Goal: Task Accomplishment & Management: Use online tool/utility

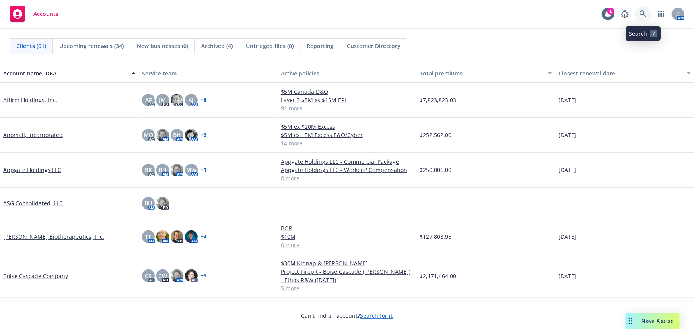
click at [645, 13] on icon at bounding box center [643, 13] width 7 height 7
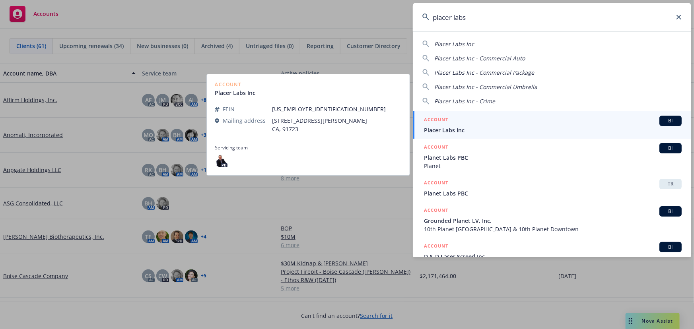
type input "placer labs"
click at [523, 124] on div "ACCOUNT BI" at bounding box center [553, 121] width 258 height 10
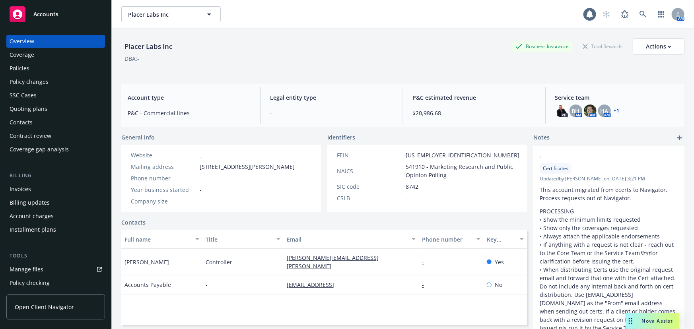
click at [33, 70] on div "Policies" at bounding box center [56, 68] width 92 height 13
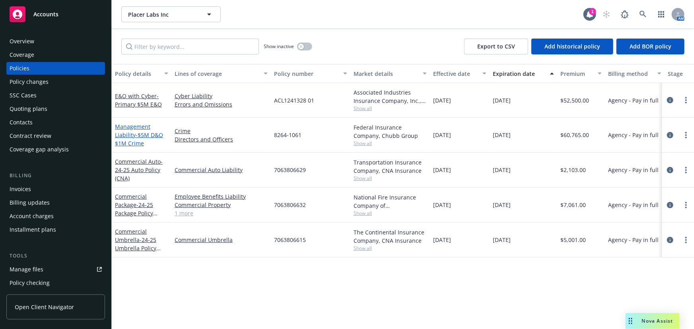
click at [152, 134] on span "- $5M D&O $1M Crime" at bounding box center [139, 139] width 48 height 16
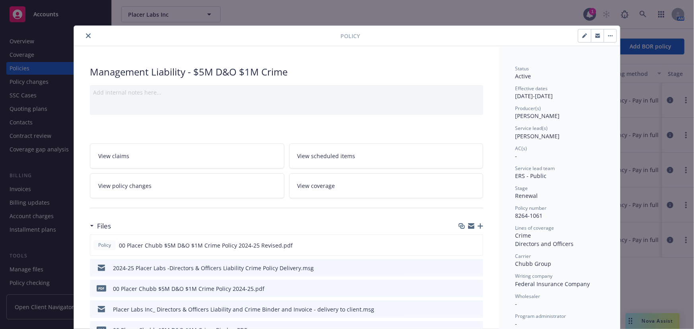
click at [479, 225] on icon "button" at bounding box center [481, 227] width 6 height 6
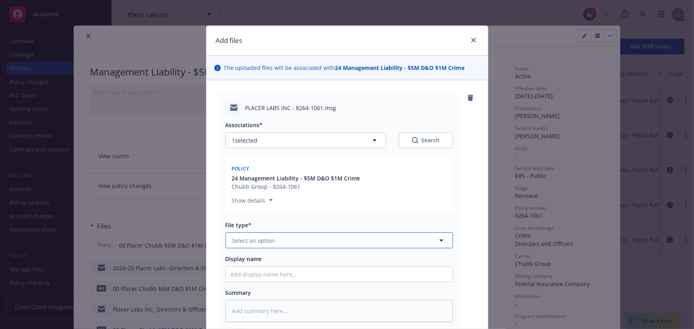
click at [287, 239] on button "Select an option" at bounding box center [340, 241] width 228 height 16
type input "conditiona"
click at [381, 265] on div "Conditional Renewal Notice" at bounding box center [339, 263] width 217 height 12
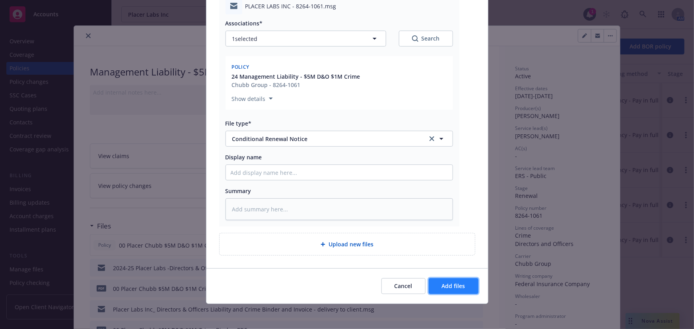
click at [444, 286] on span "Add files" at bounding box center [453, 286] width 23 height 8
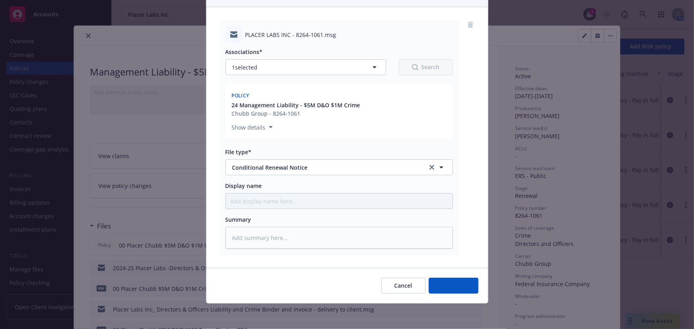
scroll to position [73, 0]
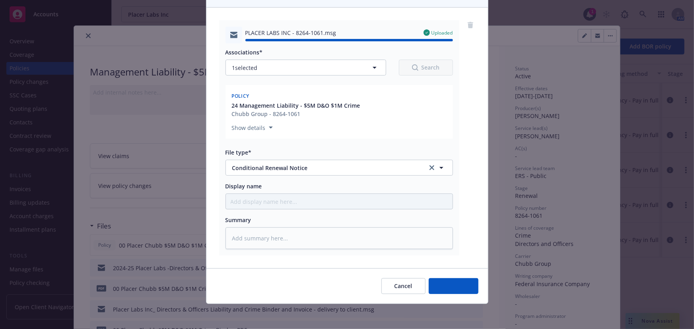
type textarea "x"
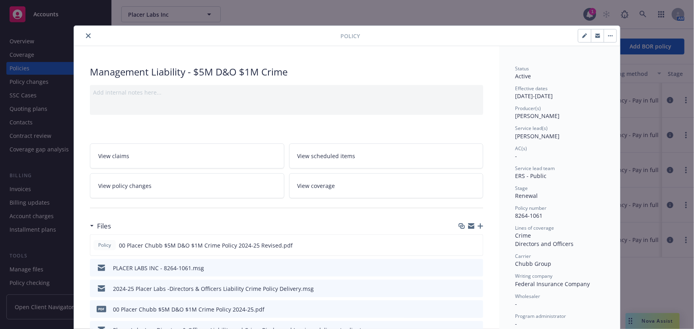
click at [84, 35] on button "close" at bounding box center [89, 36] width 10 height 10
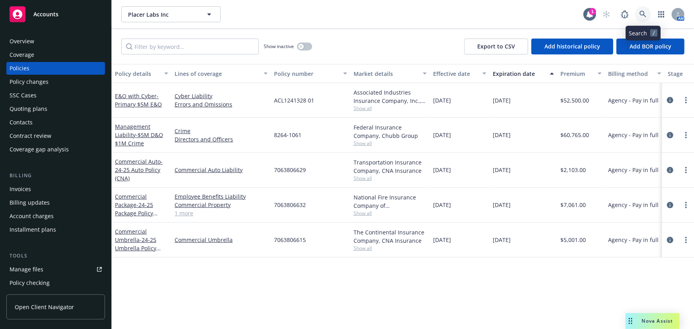
click at [645, 15] on icon at bounding box center [643, 14] width 7 height 7
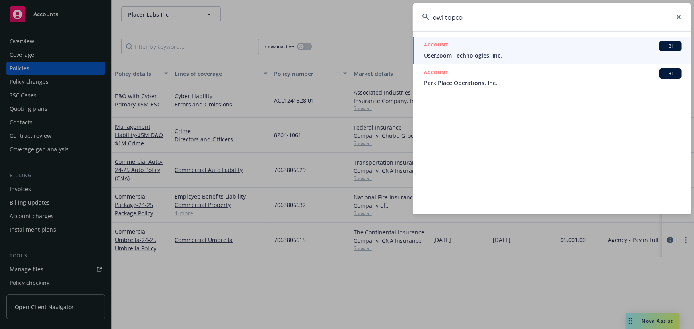
type input "owl topco"
click at [545, 47] on div "ACCOUNT BI" at bounding box center [553, 46] width 258 height 10
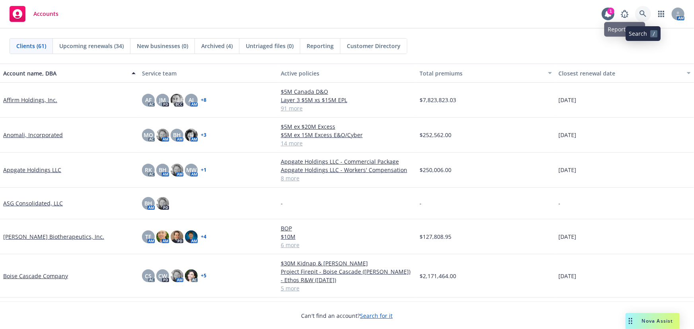
click at [641, 12] on icon at bounding box center [643, 13] width 7 height 7
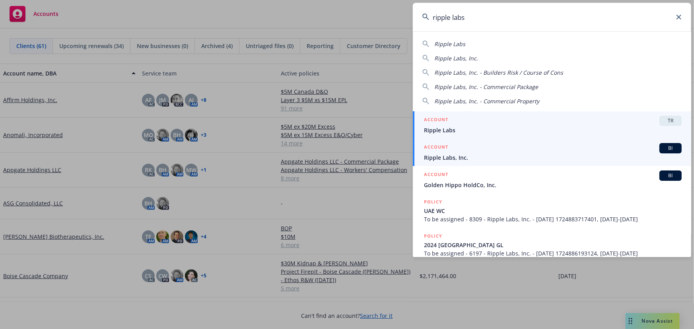
type input "ripple labs"
click at [603, 147] on div "ACCOUNT BI" at bounding box center [553, 148] width 258 height 10
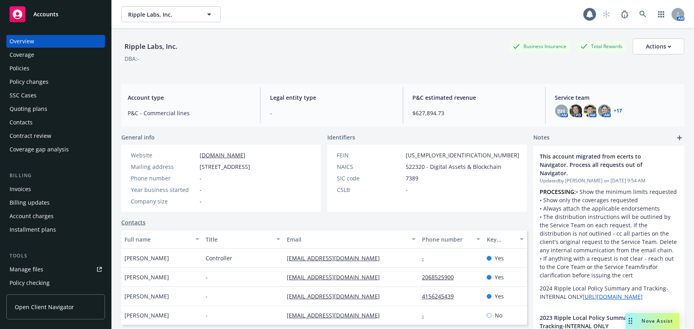
click at [46, 63] on div "Policies" at bounding box center [56, 68] width 92 height 13
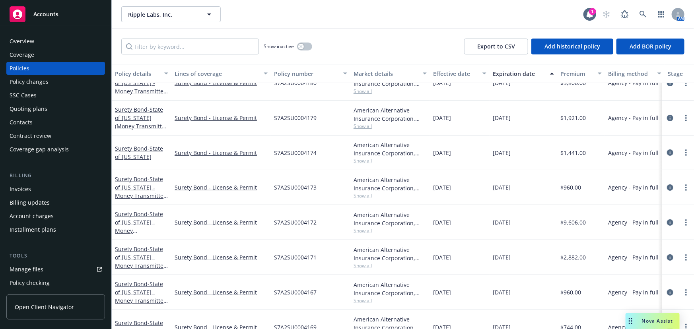
scroll to position [108, 0]
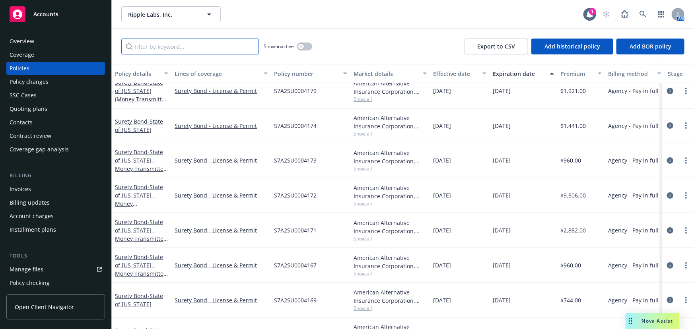
click at [187, 42] on input "Filter by keyword..." at bounding box center [190, 47] width 138 height 16
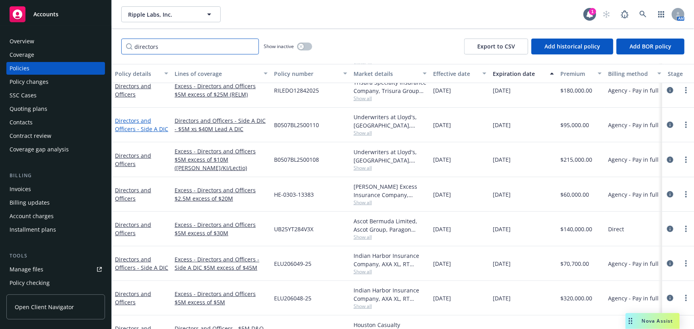
type input "directors"
click at [145, 127] on link "Directors and Officers - Side A DIC" at bounding box center [141, 125] width 53 height 16
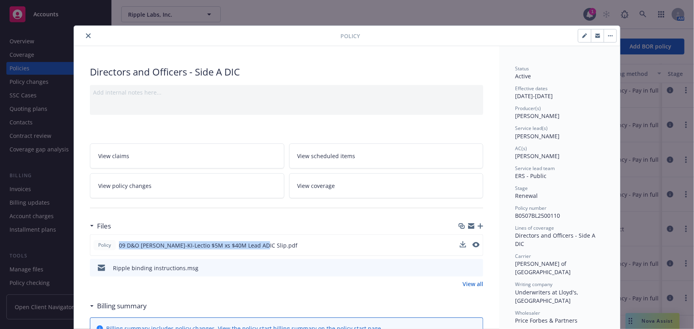
drag, startPoint x: 255, startPoint y: 243, endPoint x: 115, endPoint y: 245, distance: 139.2
click at [115, 245] on div "Policy 09 D&O Beazley-KI-Lectio $5M xs $40M Lead ADIC Slip.pdf" at bounding box center [195, 245] width 204 height 10
copy span "09 D&O Beazley-KI-Lectio $5M xs $40M Lead ADIC Sli"
click at [207, 189] on link "View policy changes" at bounding box center [187, 185] width 195 height 25
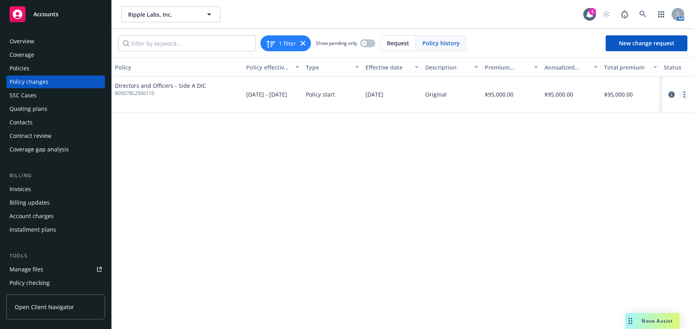
click at [683, 94] on link "more" at bounding box center [685, 95] width 10 height 10
click at [604, 156] on link "Edit billing info" at bounding box center [620, 158] width 136 height 16
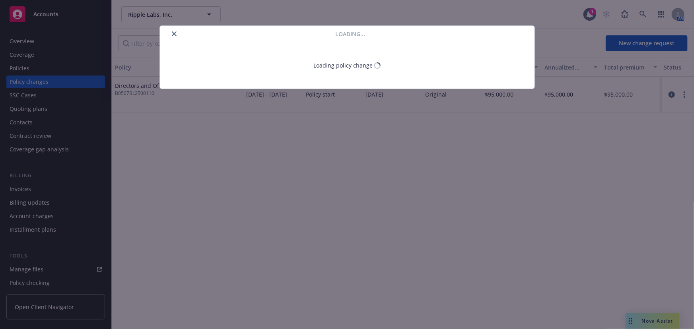
select select "CA"
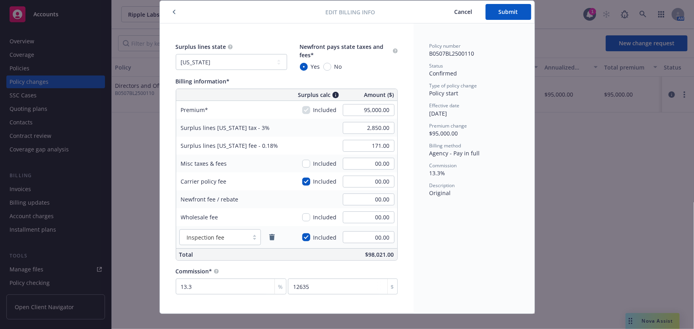
scroll to position [35, 0]
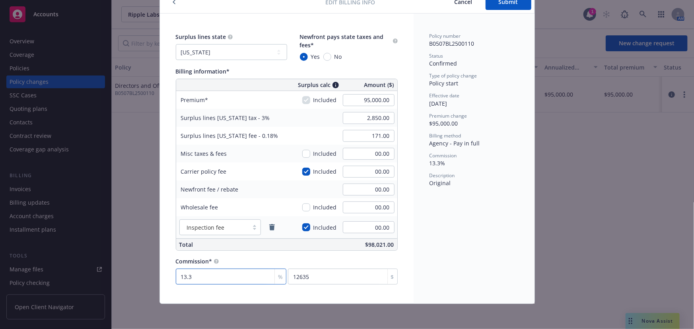
click at [205, 274] on input "13.3" at bounding box center [231, 277] width 111 height 16
type input "1"
type input "950"
type input "15"
type input "14250"
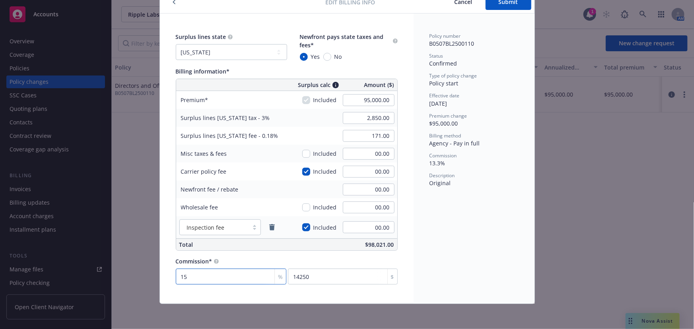
scroll to position [0, 0]
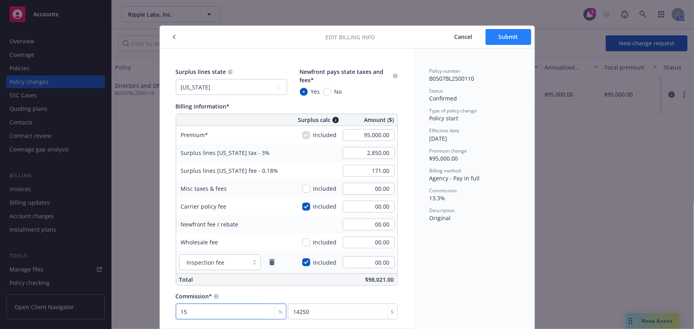
type input "15"
click at [514, 36] on span "Submit" at bounding box center [508, 37] width 19 height 8
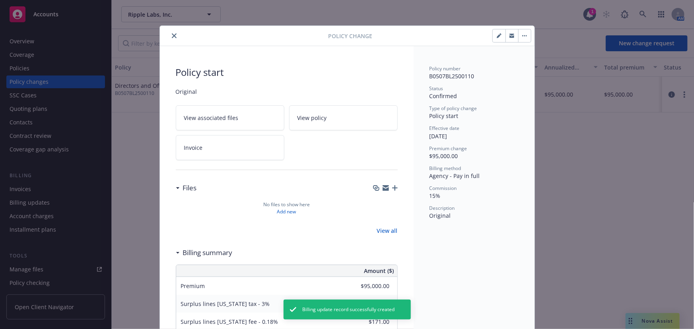
click at [355, 124] on link "View policy" at bounding box center [343, 117] width 109 height 25
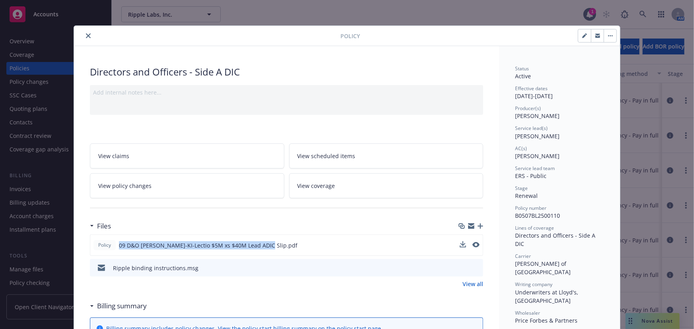
drag, startPoint x: 257, startPoint y: 244, endPoint x: 116, endPoint y: 245, distance: 140.8
click at [119, 245] on span "09 D&O Beazley-KI-Lectio $5M xs $40M Lead ADIC Slip.pdf" at bounding box center [208, 245] width 179 height 8
copy span "09 D&O Beazley-KI-Lectio $5M xs $40M Lead ADIC Slip."
click at [478, 226] on icon "button" at bounding box center [481, 227] width 6 height 6
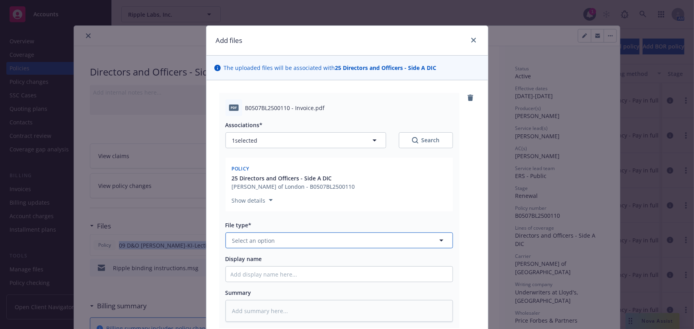
click at [258, 243] on span "Select an option" at bounding box center [253, 241] width 43 height 8
type input "invoice"
click at [309, 286] on div "Invoice - Third Party" at bounding box center [339, 284] width 217 height 12
click at [290, 274] on input "Display name" at bounding box center [339, 274] width 227 height 15
paste input "09 D&O Beazley-KI-Lectio $5M xs $40M Lead ADIC Slip."
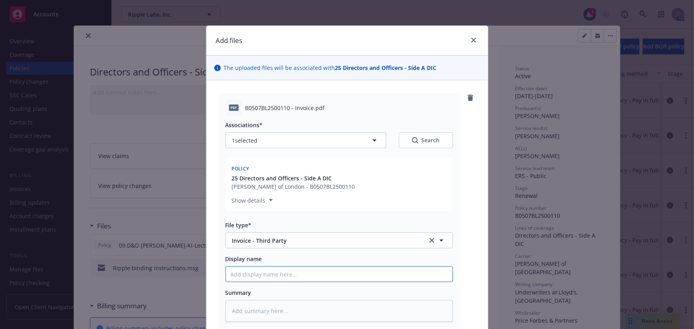
type textarea "x"
type input "09 D&O Beazley-KI-Lectio $5M xs $40M Lead ADIC Slip."
click at [360, 275] on input "09 D&O Beazley-KI-Lectio $5M xs $40M Lead ADIC Slip." at bounding box center [339, 274] width 227 height 15
drag, startPoint x: 360, startPoint y: 275, endPoint x: 417, endPoint y: 278, distance: 57.4
click at [417, 278] on input "09 D&O Beazley-KI-Lectio $5M xs $40M Lead ADIC Slip." at bounding box center [339, 274] width 227 height 15
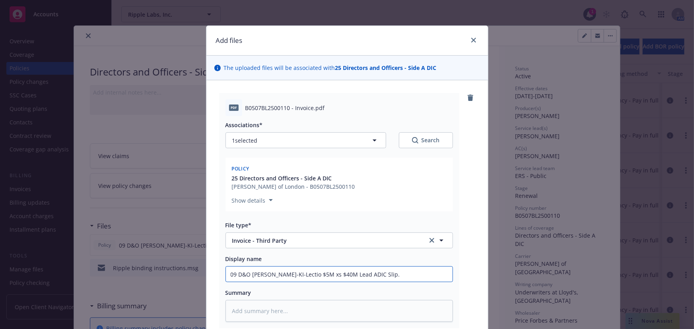
type textarea "x"
type input "09 D&O Beazley-KI-Lectio $5M xs $40M Lead ADIC D"
type textarea "x"
type input "09 D&O Beazley-KI-Lectio $5M xs $40M Lead ADIC De"
type textarea "x"
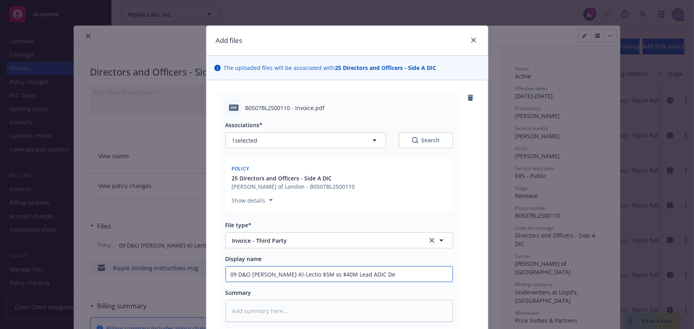
type input "09 D&O Beazley-KI-Lectio $5M xs $40M Lead ADIC Deb"
type textarea "x"
type input "09 D&O Beazley-KI-Lectio $5M xs $40M Lead ADIC Debi"
type textarea "x"
type input "09 D&O Beazley-KI-Lectio $5M xs $40M Lead ADIC Debit"
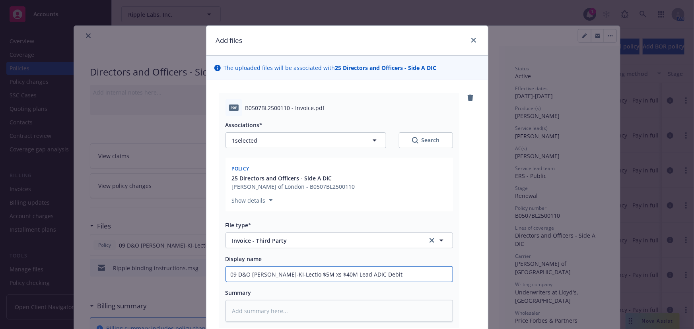
type textarea "x"
type input "09 D&O Beazley-KI-Lectio $5M xs $40M Lead ADIC Debit"
type textarea "x"
type input "09 D&O Beazley-KI-Lectio $5M xs $40M Lead ADIC Debit N"
type textarea "x"
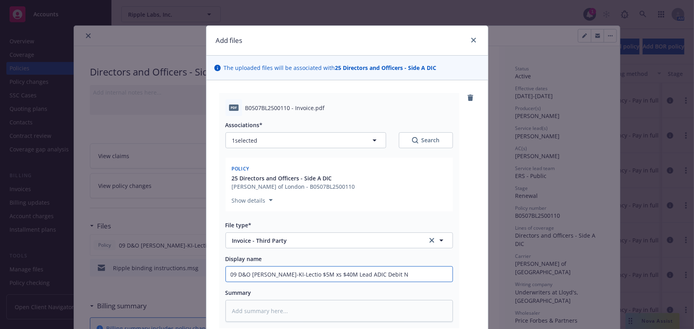
type input "09 D&O Beazley-KI-Lectio $5M xs $40M Lead ADIC Debit No"
type textarea "x"
type input "09 D&O Beazley-KI-Lectio $5M xs $40M Lead ADIC Debit Not"
type textarea "x"
type input "09 D&O Beazley-KI-Lectio $5M xs $40M Lead ADIC Debit Note"
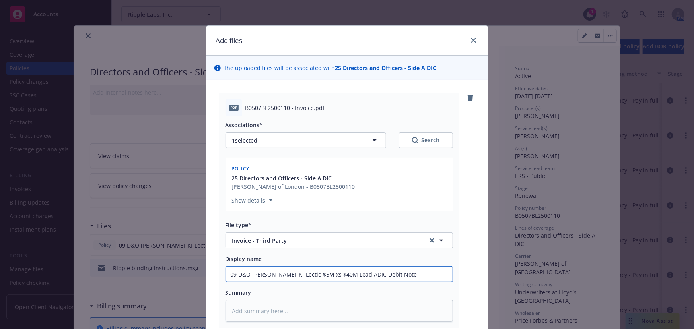
type textarea "x"
type input "09 D&O Beazley-KI-Lectio $5M xs $40M Lead ADIC Debit Note"
type textarea "x"
type input "09 D&O Beazley-KI-Lectio $5M xs $40M Lead ADIC Debit Note ("
type textarea "x"
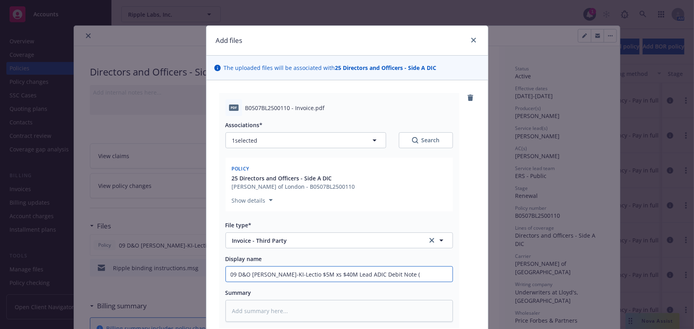
type input "09 D&O Beazley-KI-Lectio $5M xs $40M Lead ADIC Debit Note (i"
type textarea "x"
type input "09 D&O Beazley-KI-Lectio $5M xs $40M Lead ADIC Debit Note (in"
type textarea "x"
type input "09 D&O Beazley-KI-Lectio $5M xs $40M Lead ADIC Debit Note (inv"
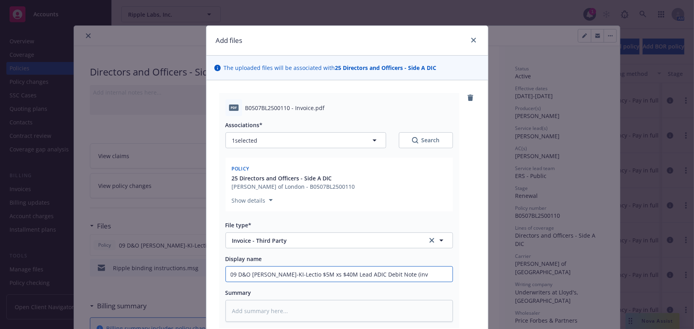
type textarea "x"
type input "09 D&O Beazley-KI-Lectio $5M xs $40M Lead ADIC Debit Note (invo"
type textarea "x"
type input "09 D&O Beazley-KI-Lectio $5M xs $40M Lead ADIC Debit Note (invoi"
type textarea "x"
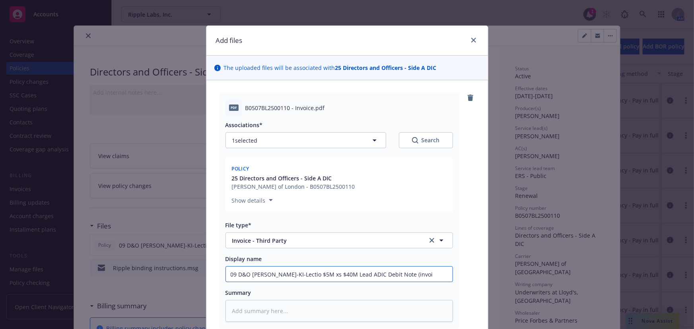
type input "09 D&O Beazley-KI-Lectio $5M xs $40M Lead ADIC Debit Note (invoic"
type textarea "x"
type input "09 D&O Beazley-KI-Lectio $5M xs $40M Lead ADIC Debit Note (invoice"
type textarea "x"
type input "09 D&O Beazley-KI-Lectio $5M xs $40M Lead ADIC Debit Note (invoice)"
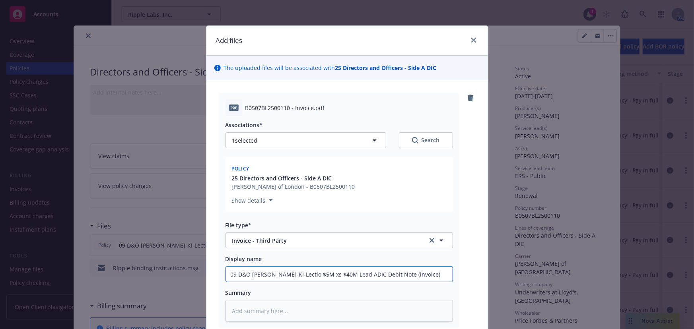
type textarea "x"
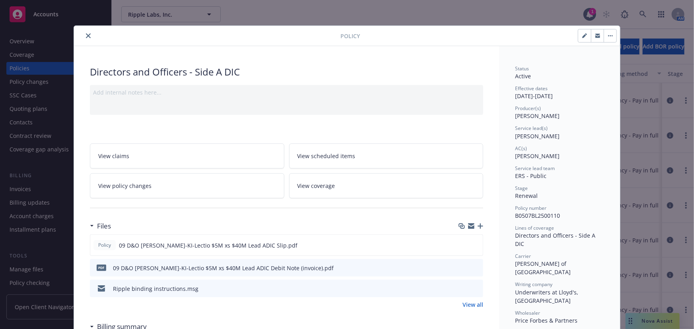
click at [86, 37] on icon "close" at bounding box center [88, 35] width 5 height 5
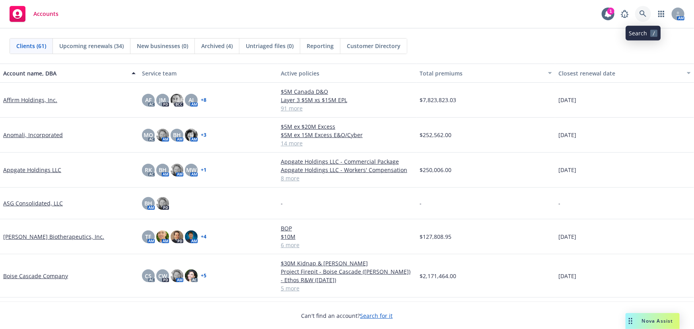
click at [641, 12] on icon at bounding box center [643, 13] width 7 height 7
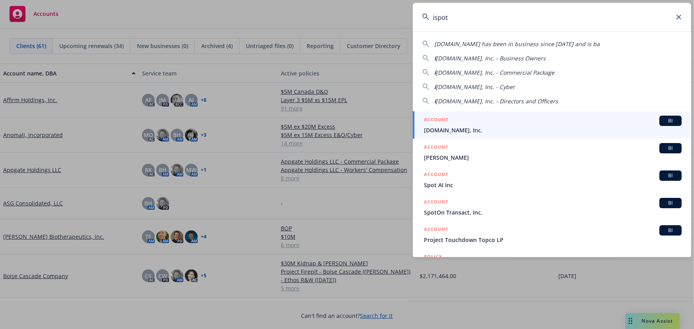
type input "ispot"
click at [557, 126] on span "[DOMAIN_NAME], Inc." at bounding box center [553, 130] width 258 height 8
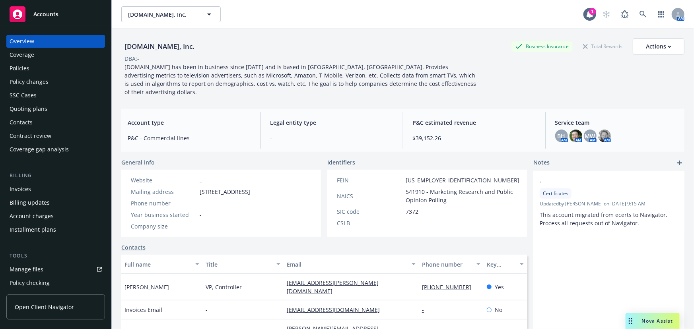
click at [52, 66] on div "Policies" at bounding box center [56, 68] width 92 height 13
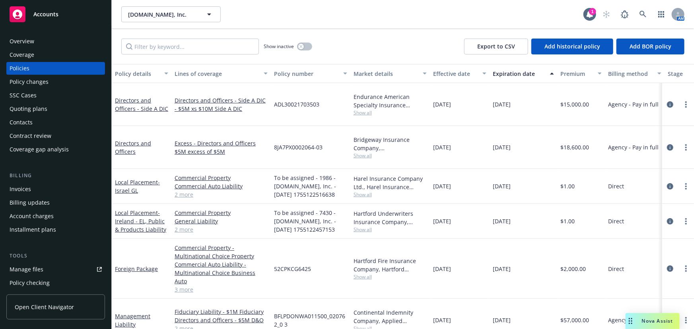
click at [221, 56] on div "Show inactive Export to CSV Add historical policy Add BOR policy" at bounding box center [403, 46] width 582 height 35
click at [224, 51] on input "Filter by keyword..." at bounding box center [190, 47] width 138 height 16
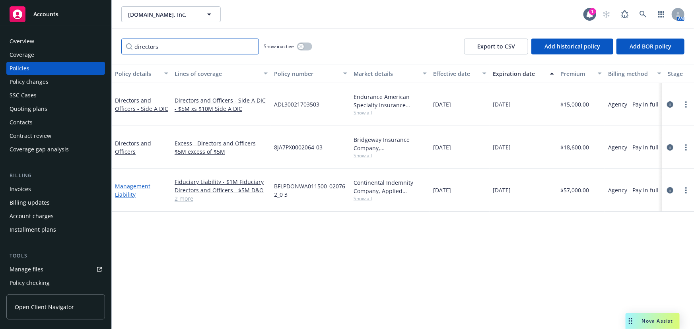
type input "directors"
click at [132, 183] on link "Management Liability" at bounding box center [132, 191] width 35 height 16
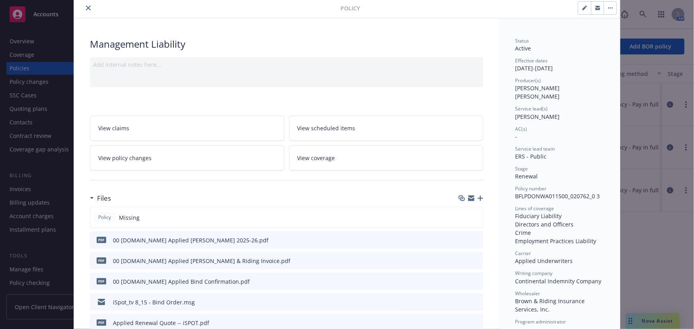
scroll to position [36, 0]
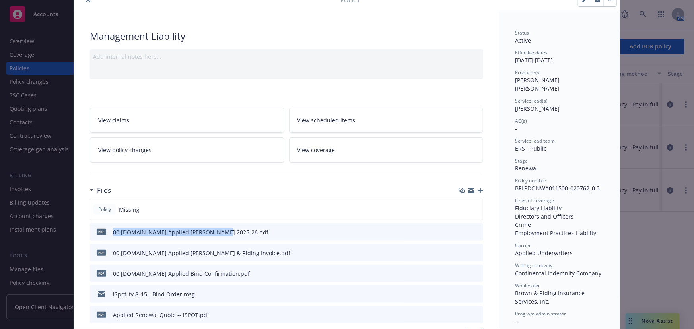
drag, startPoint x: 110, startPoint y: 232, endPoint x: 208, endPoint y: 234, distance: 98.7
click at [208, 234] on div "pdf 00 iSpot.tv Applied ML Binder 2025-26.pdf" at bounding box center [180, 232] width 175 height 17
copy div "00 iSpot.tv Applied ML Binder 2025-26"
click at [474, 188] on div at bounding box center [471, 190] width 25 height 6
click at [478, 189] on icon "button" at bounding box center [481, 191] width 6 height 6
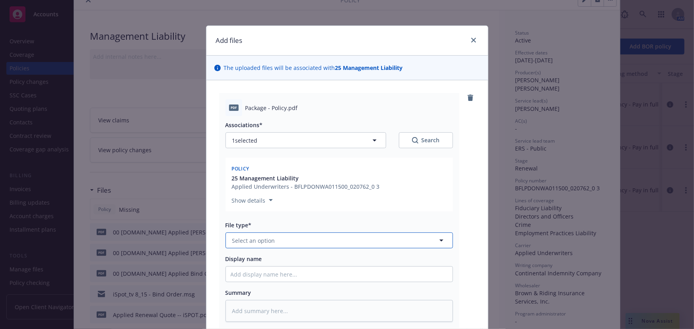
click at [283, 243] on button "Select an option" at bounding box center [340, 241] width 228 height 16
type input "pol"
click at [283, 264] on div "Policy" at bounding box center [339, 263] width 217 height 12
click at [267, 281] on input "Display name" at bounding box center [339, 274] width 227 height 15
paste input "00 iSpot.tv Applied ML Binder 2025-26"
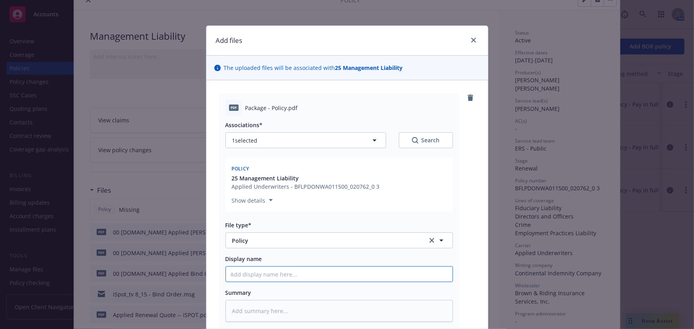
type textarea "x"
type input "00 iSpot.tv Applied ML Binder 2025-26"
click at [298, 272] on input "00 iSpot.tv Applied ML Binder 2025-26" at bounding box center [339, 274] width 227 height 15
type textarea "x"
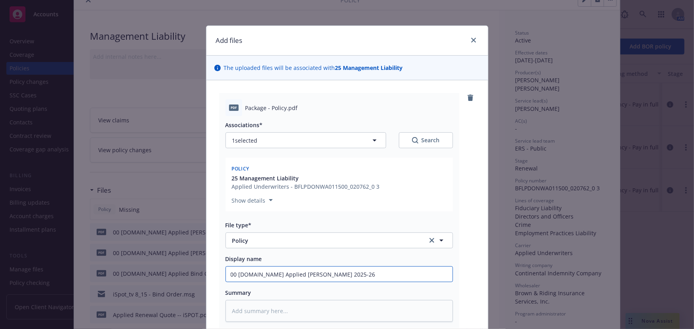
type input "00 iSpot.tv Applied ML P2025-26"
type textarea "x"
type input "00 iSpot.tv Applied ML Po2025-26"
type textarea "x"
type input "00 iSpot.tv Applied ML Pol2025-26"
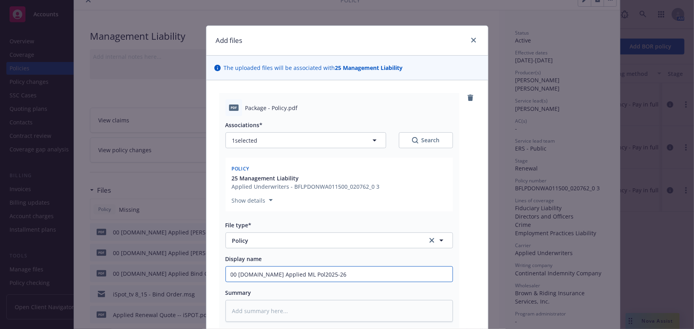
type textarea "x"
type input "00 iSpot.tv Applied ML Poli2025-26"
type textarea "x"
type input "00 iSpot.tv Applied ML Polic2025-26"
type textarea "x"
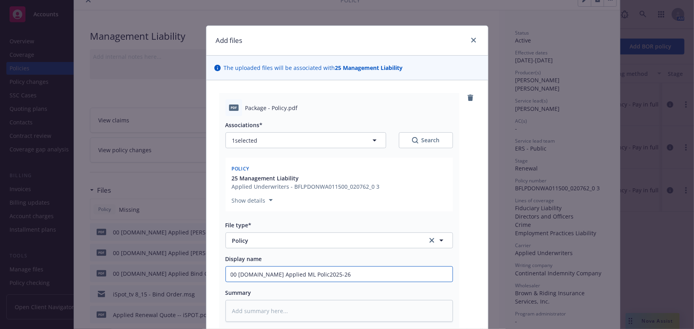
type input "00 iSpot.tv Applied ML Policy2025-26"
type textarea "x"
type input "00 iSpot.tv Applied ML Policy 2025-26"
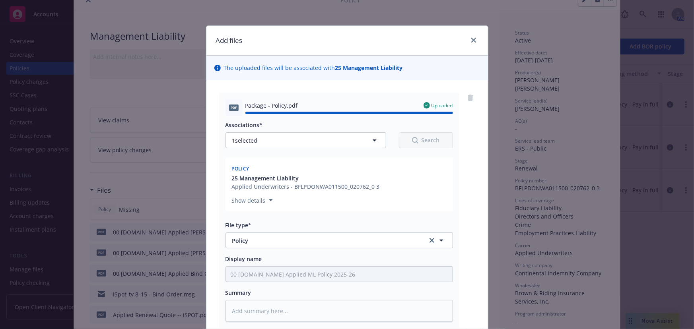
type textarea "x"
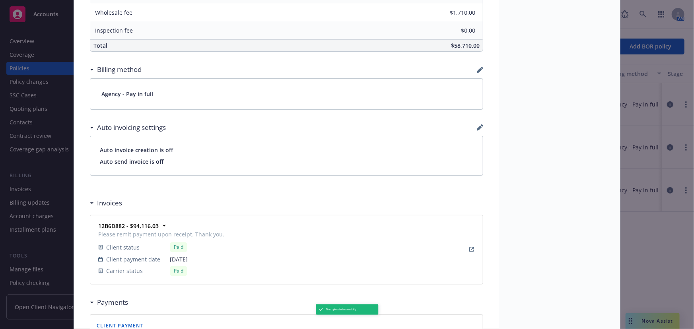
scroll to position [0, 0]
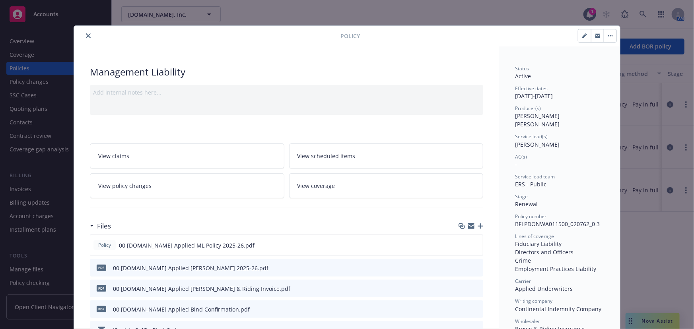
click at [89, 37] on button "close" at bounding box center [89, 36] width 10 height 10
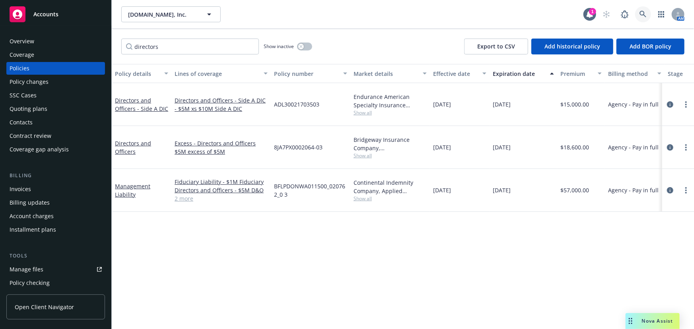
click at [643, 10] on link at bounding box center [643, 14] width 16 height 16
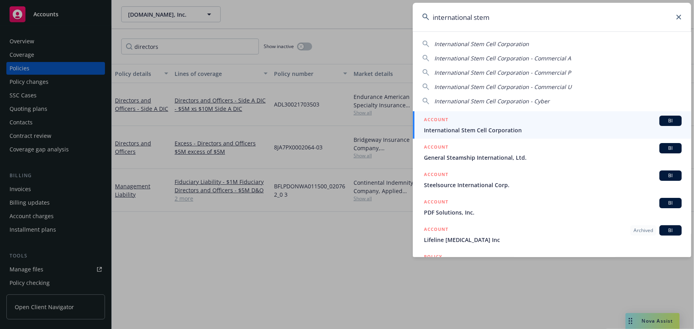
type input "international stem"
click at [540, 123] on div "ACCOUNT BI" at bounding box center [553, 121] width 258 height 10
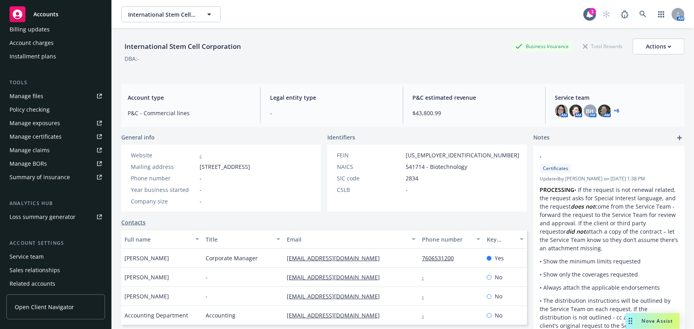
scroll to position [202, 0]
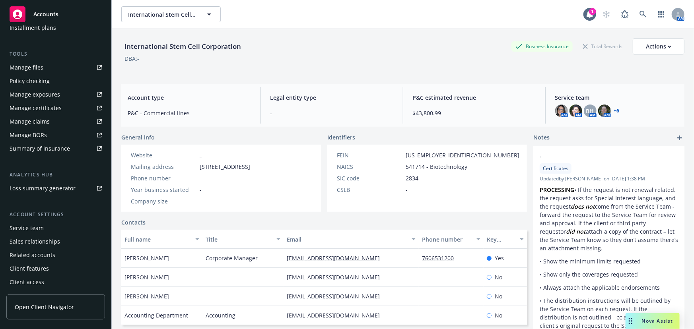
click at [49, 226] on div "Service team" at bounding box center [56, 228] width 92 height 13
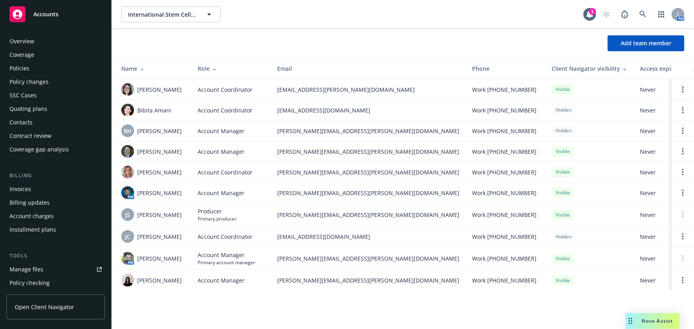
click at [56, 66] on div "Policies" at bounding box center [56, 68] width 92 height 13
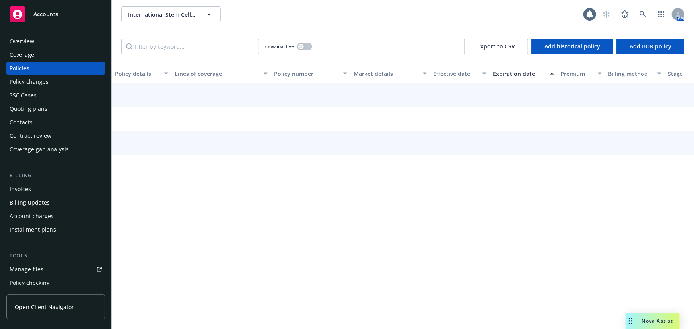
click at [72, 115] on div "Quoting plans" at bounding box center [56, 109] width 92 height 13
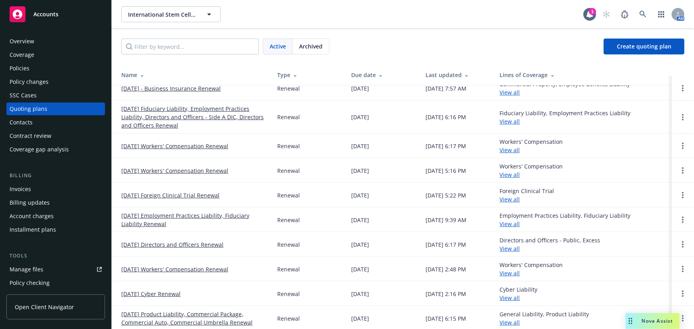
scroll to position [11, 0]
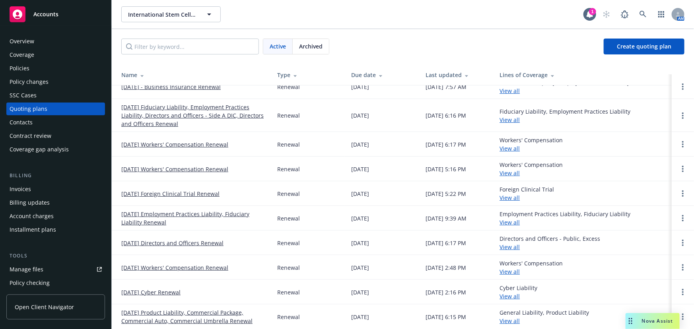
click at [220, 243] on link "12/31/24 Directors and Officers Renewal" at bounding box center [172, 243] width 102 height 8
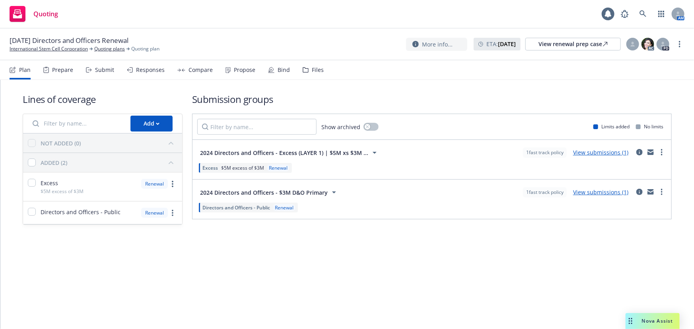
click at [312, 71] on div "Files" at bounding box center [318, 70] width 12 height 6
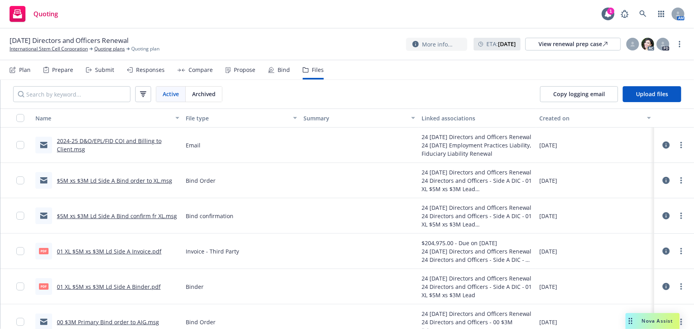
scroll to position [36, 0]
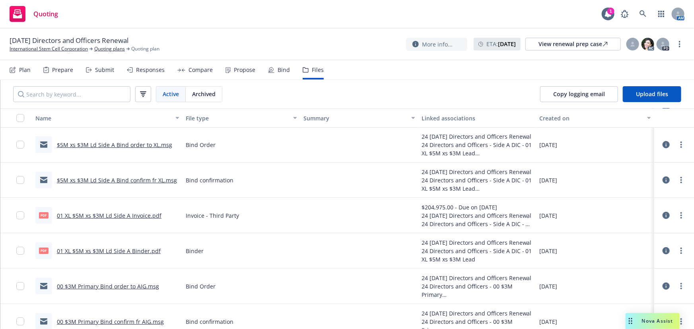
click at [123, 288] on link "00 $3M Primary Bind order to AIG.msg" at bounding box center [108, 287] width 102 height 8
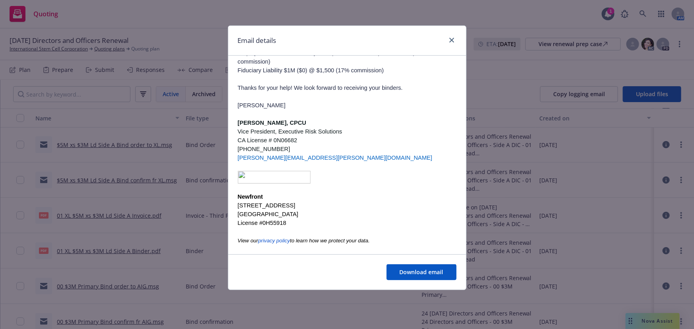
scroll to position [0, 0]
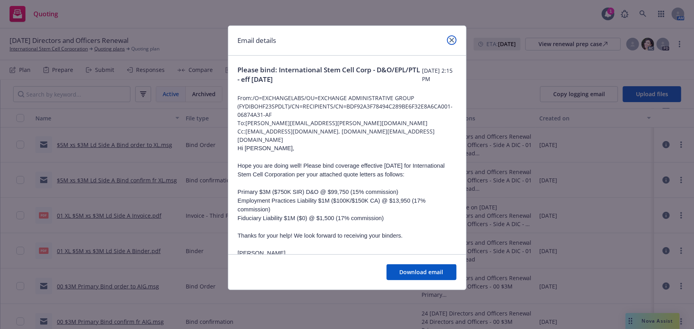
drag, startPoint x: 451, startPoint y: 41, endPoint x: 328, endPoint y: 6, distance: 127.9
click at [451, 41] on icon "close" at bounding box center [451, 40] width 5 height 5
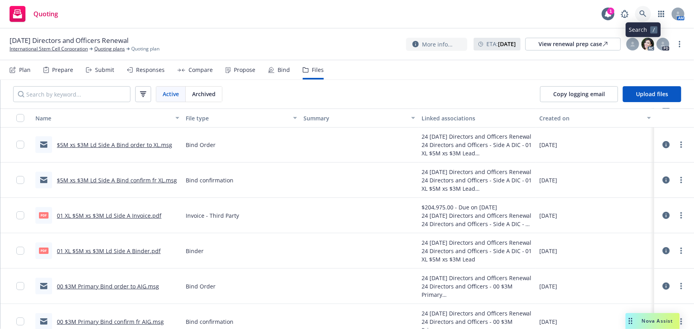
click at [642, 15] on icon at bounding box center [643, 13] width 7 height 7
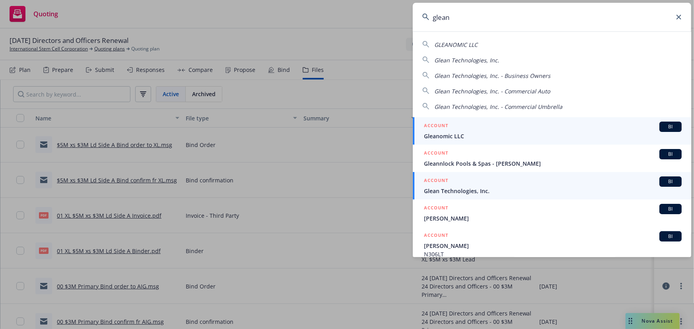
type input "glean"
click at [488, 189] on span "Glean Technologies, Inc." at bounding box center [553, 191] width 258 height 8
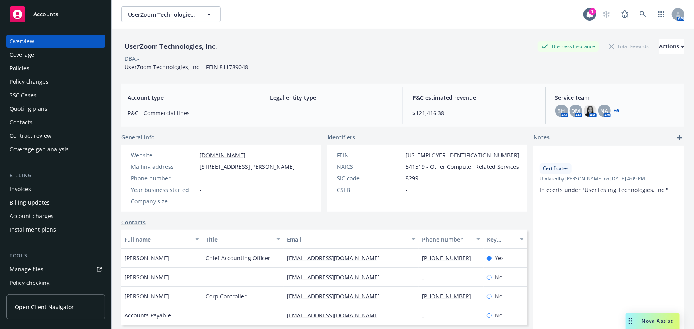
click at [62, 112] on div "Quoting plans" at bounding box center [56, 109] width 92 height 13
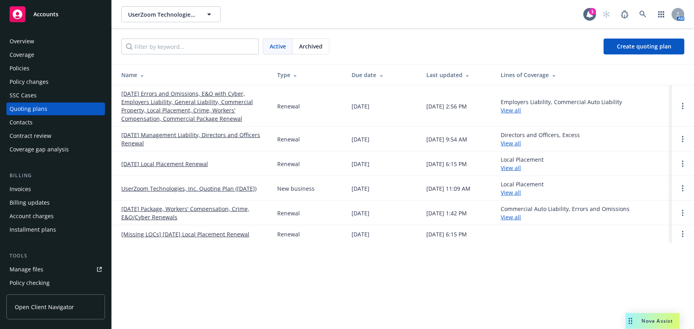
drag, startPoint x: 226, startPoint y: 135, endPoint x: 248, endPoint y: 142, distance: 23.3
click at [226, 135] on link "[DATE] Management Liability, Directors and Officers Renewal" at bounding box center [192, 139] width 143 height 17
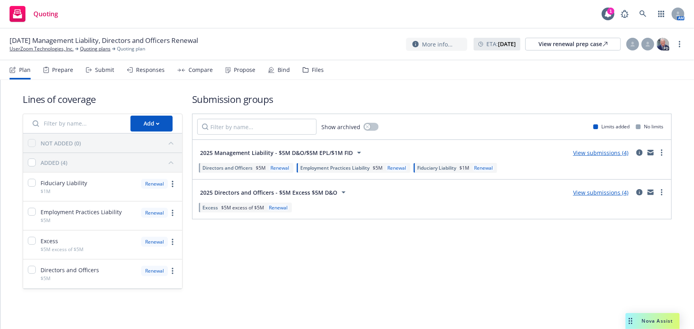
click at [107, 72] on div "Submit" at bounding box center [104, 70] width 19 height 6
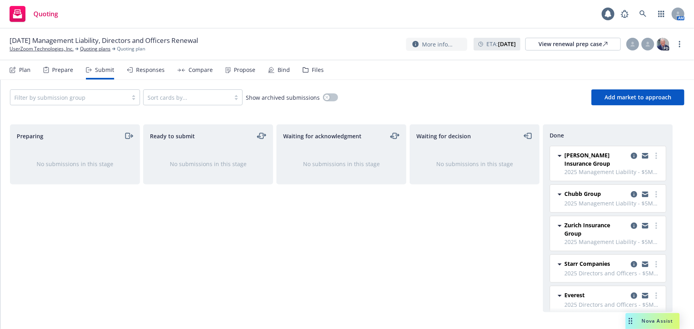
click at [163, 72] on div "Plan Prepare Submit Responses Compare Propose Bind Files" at bounding box center [167, 69] width 314 height 19
click at [154, 73] on div "Responses" at bounding box center [150, 70] width 29 height 6
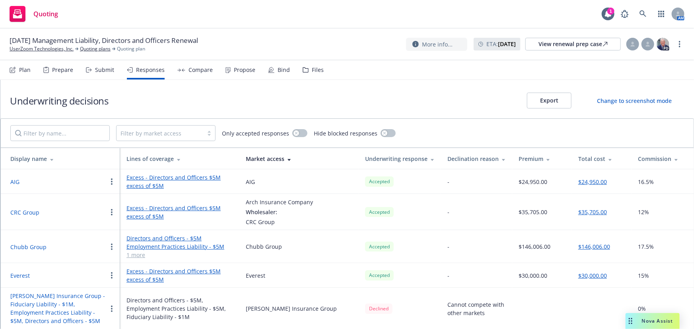
click at [28, 243] on button "Chubb Group" at bounding box center [28, 247] width 36 height 8
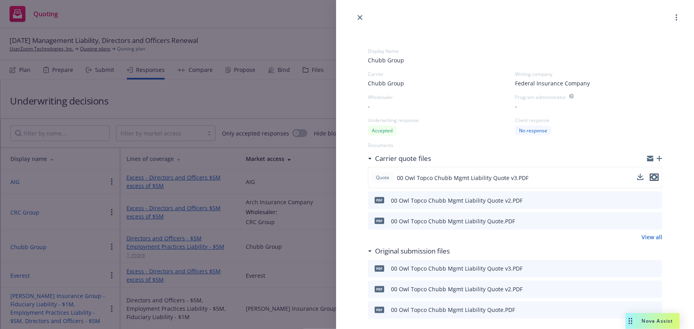
click at [651, 176] on icon "preview file" at bounding box center [654, 178] width 7 height 6
click at [247, 185] on div "Display Name Chubb Group Carrier Chubb Group Writing company Federal Insurance …" at bounding box center [347, 164] width 694 height 329
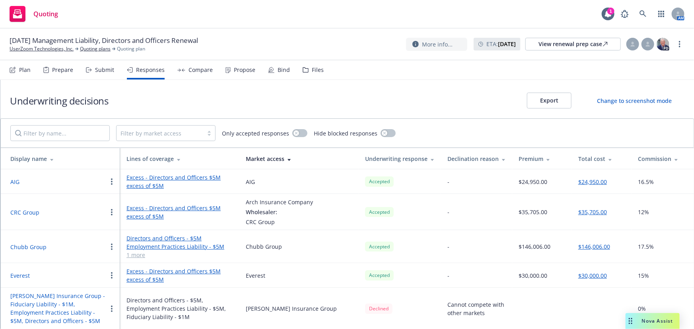
click at [14, 182] on button "AIG" at bounding box center [14, 182] width 9 height 8
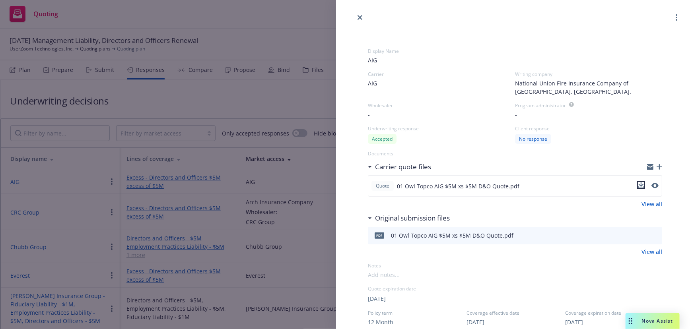
click at [638, 186] on icon "download file" at bounding box center [641, 185] width 6 height 6
click at [266, 97] on div "Display Name AIG Carrier AIG Writing company National Union Fire Insurance Comp…" at bounding box center [347, 164] width 694 height 329
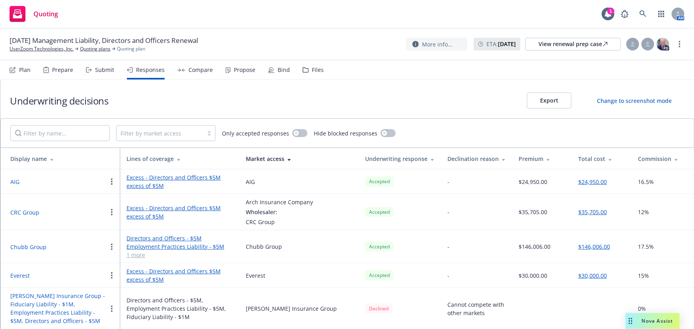
click at [29, 115] on div "Underwriting decisions Export Change to screenshot mode" at bounding box center [347, 99] width 694 height 39
click at [245, 72] on div "Propose" at bounding box center [244, 70] width 21 height 6
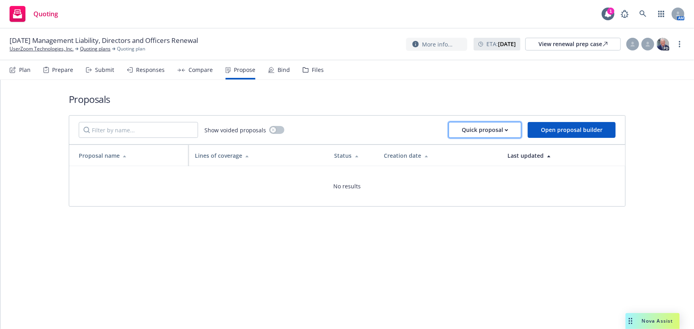
click at [485, 133] on div "Quick proposal" at bounding box center [485, 130] width 47 height 15
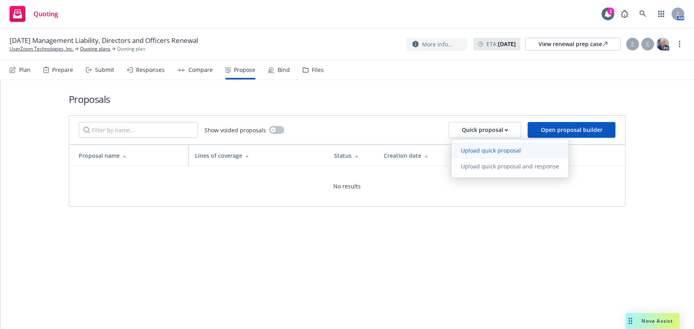
click at [482, 152] on span "Upload quick proposal" at bounding box center [490, 151] width 79 height 8
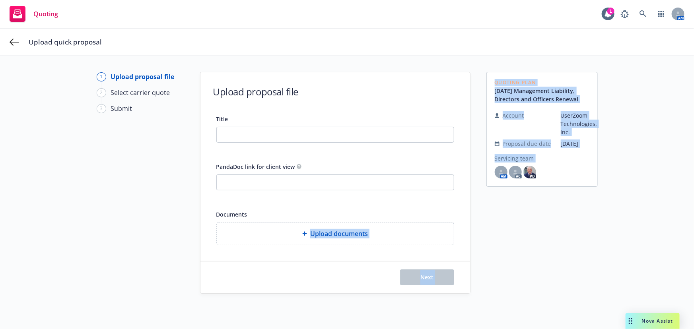
click at [500, 235] on div "1 Upload proposal file 2 Select carrier quote 3 Submit Upload proposal file Tit…" at bounding box center [347, 207] width 675 height 270
click at [501, 223] on div "Quoting Plan 09/21/25 Management Liability, Directors and Officers Renewal Acco…" at bounding box center [541, 207] width 111 height 270
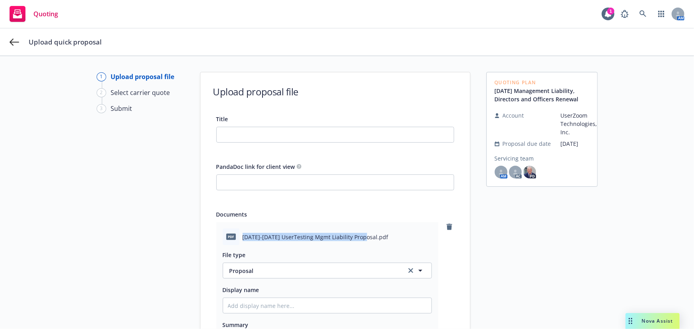
drag, startPoint x: 361, startPoint y: 237, endPoint x: 239, endPoint y: 240, distance: 122.6
click at [239, 240] on div "pdf 2025-2026 UserTesting Mgmt Liability Proposal.pdf" at bounding box center [327, 237] width 209 height 17
copy span "2025-2026 UserTesting Mgmt Liability Proposal"
click at [337, 136] on input "Title" at bounding box center [335, 134] width 237 height 15
paste input "2025-2026 UserTesting Mgmt Liability Proposal"
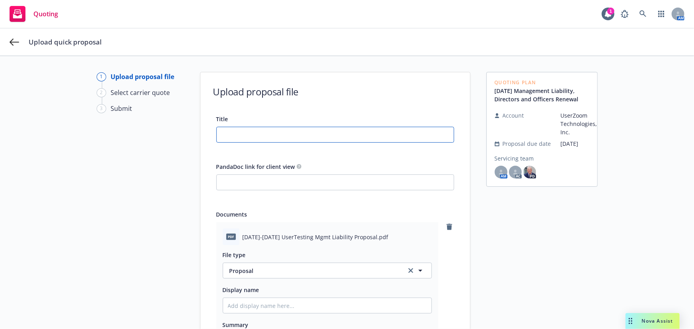
type input "2025-2026 UserTesting Mgmt Liability Proposal"
type textarea "x"
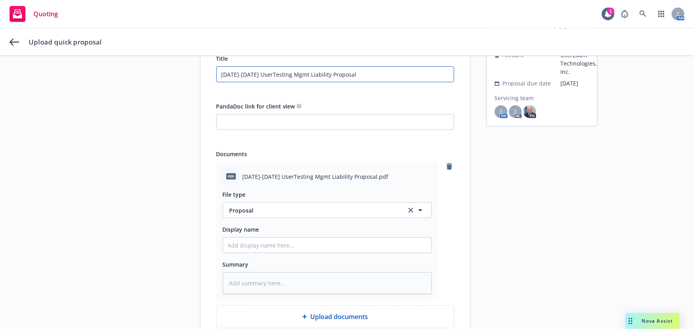
scroll to position [123, 0]
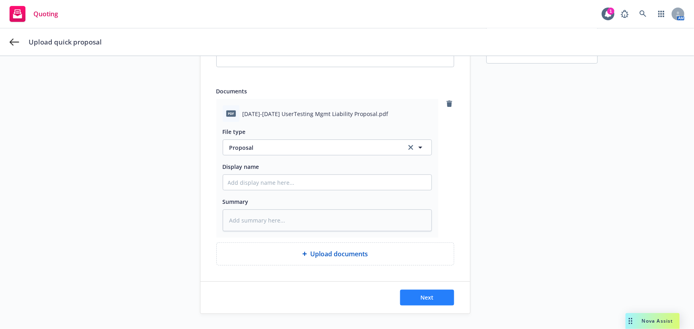
type input "2025-2026 UserTesting Mgmt Liability Proposal"
click at [434, 292] on button "Next" at bounding box center [427, 298] width 54 height 16
type textarea "x"
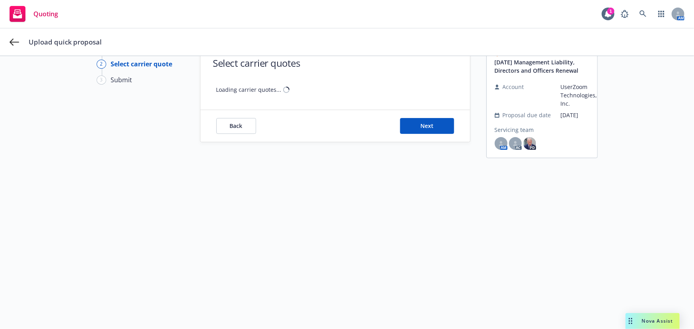
scroll to position [28, 0]
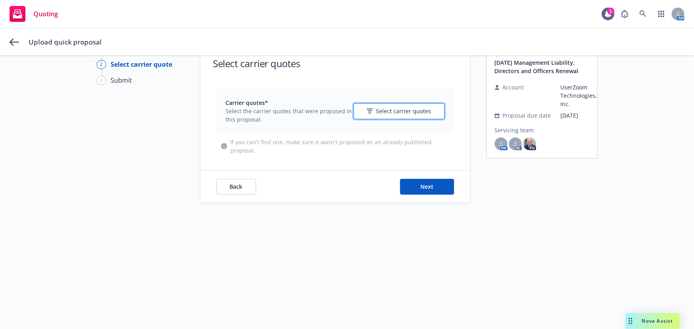
click at [428, 105] on button "Select carrier quotes" at bounding box center [399, 111] width 91 height 16
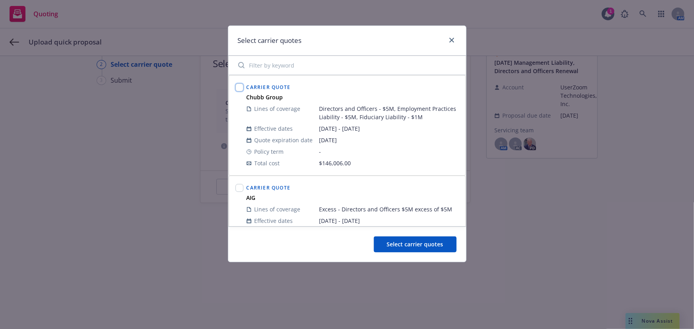
click at [239, 87] on input "checkbox" at bounding box center [239, 88] width 8 height 8
checkbox input "true"
click at [235, 189] on input "checkbox" at bounding box center [239, 188] width 8 height 8
checkbox input "true"
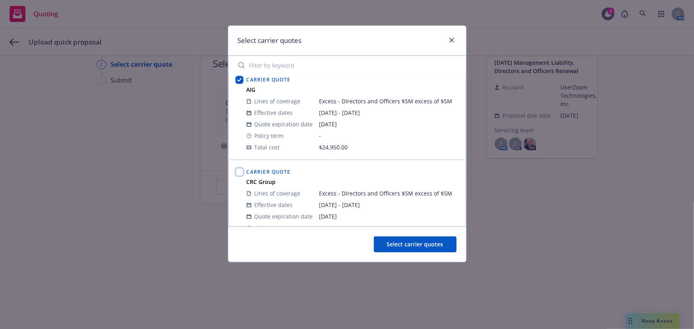
click at [239, 174] on input "checkbox" at bounding box center [239, 172] width 8 height 8
checkbox input "true"
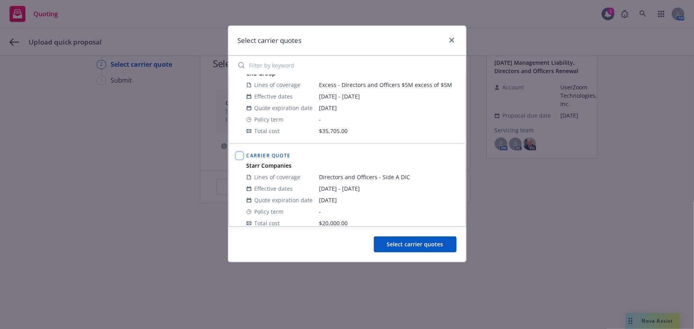
click at [241, 155] on input "checkbox" at bounding box center [239, 156] width 8 height 8
checkbox input "true"
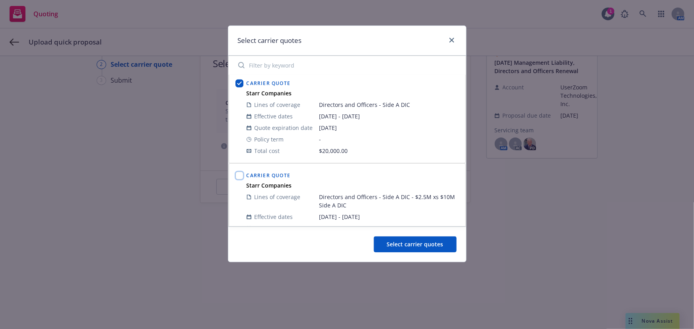
click at [242, 175] on input "checkbox" at bounding box center [239, 176] width 8 height 8
checkbox input "true"
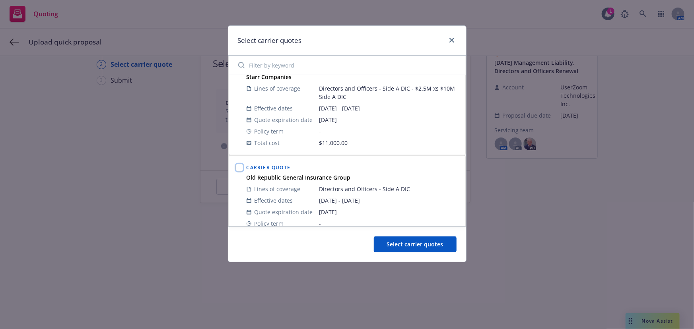
click at [239, 167] on input "checkbox" at bounding box center [239, 168] width 8 height 8
checkbox input "true"
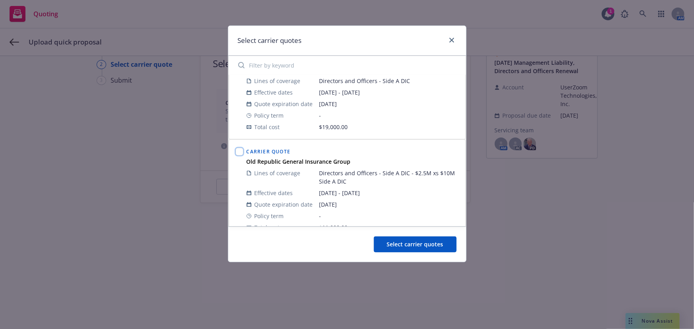
click at [239, 151] on input "checkbox" at bounding box center [239, 152] width 8 height 8
checkbox input "true"
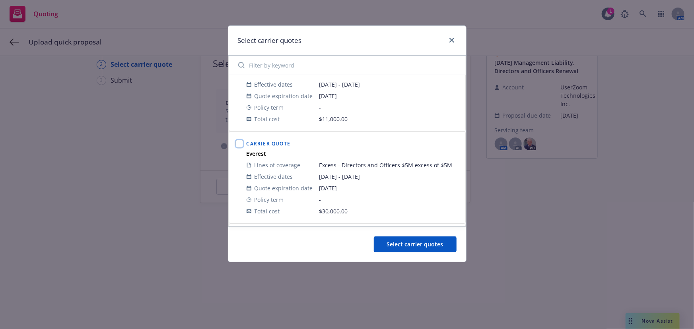
click at [242, 144] on input "checkbox" at bounding box center [239, 144] width 8 height 8
checkbox input "true"
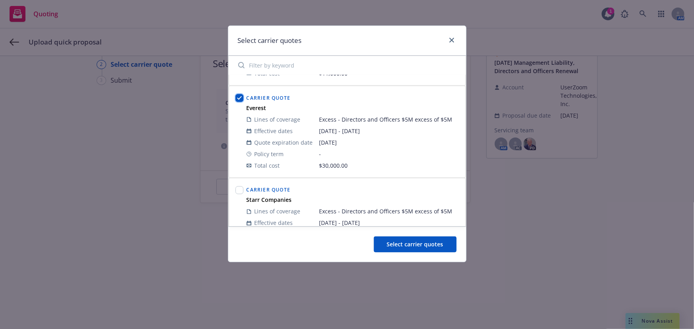
scroll to position [703, 0]
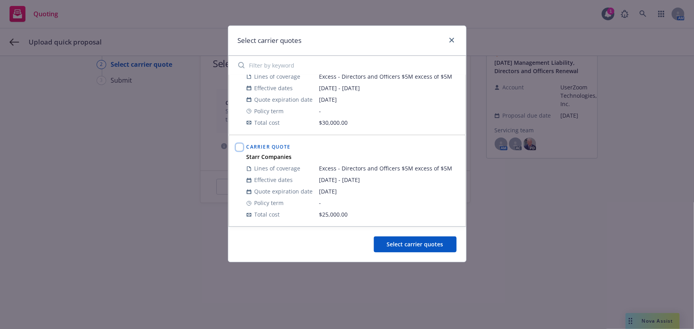
click at [242, 146] on input "checkbox" at bounding box center [239, 148] width 8 height 8
checkbox input "true"
click at [431, 251] on button "Select carrier quotes" at bounding box center [415, 245] width 83 height 16
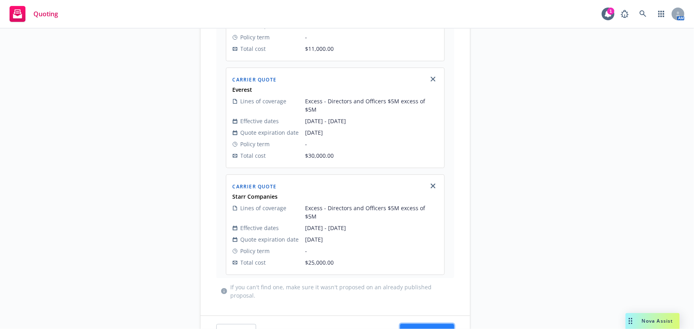
click at [430, 328] on span "Next" at bounding box center [426, 332] width 13 height 8
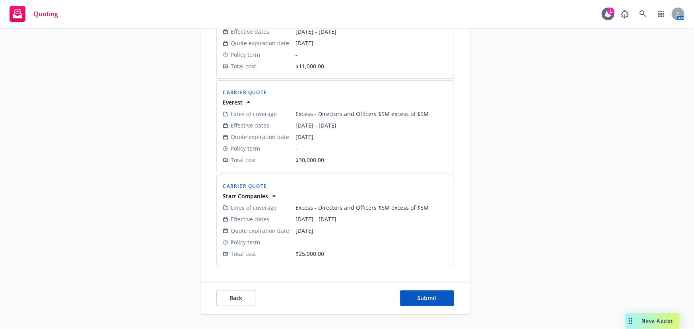
scroll to position [788, 0]
click at [430, 298] on span "Submit" at bounding box center [426, 299] width 19 height 8
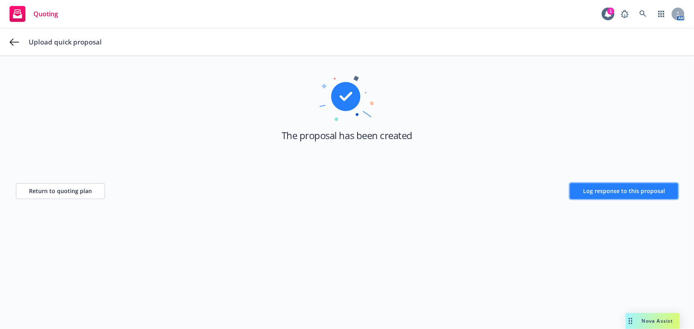
click at [617, 194] on span "Log response to this proposal" at bounding box center [624, 191] width 82 height 8
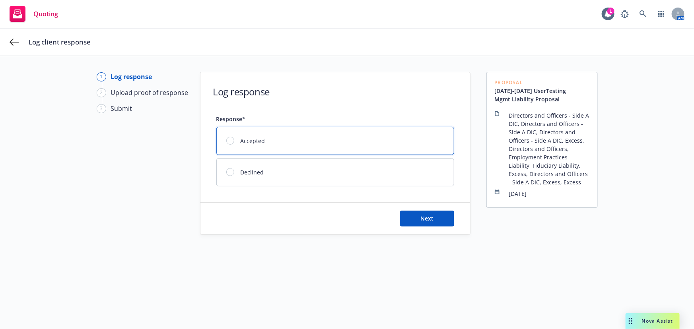
click at [363, 144] on div "Accepted" at bounding box center [335, 140] width 237 height 27
click at [446, 220] on button "Next" at bounding box center [427, 219] width 54 height 16
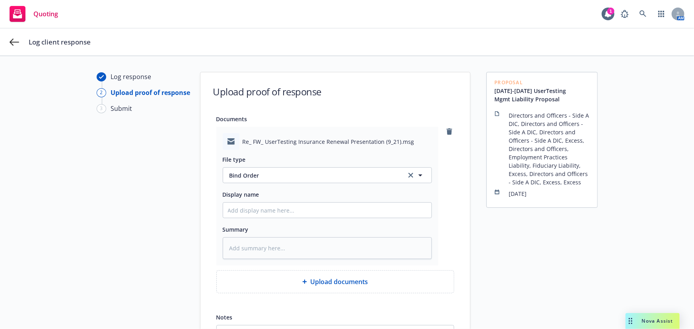
click at [99, 241] on div "Log response 2 Upload proof of response 3 Submit" at bounding box center [141, 239] width 88 height 334
click at [278, 212] on input "Display name" at bounding box center [327, 210] width 208 height 15
type textarea "x"
type input "U"
type textarea "x"
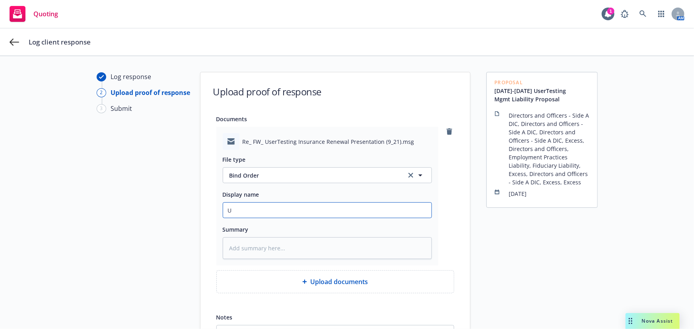
type input "Us"
type textarea "x"
type input "Use"
type textarea "x"
type input "User"
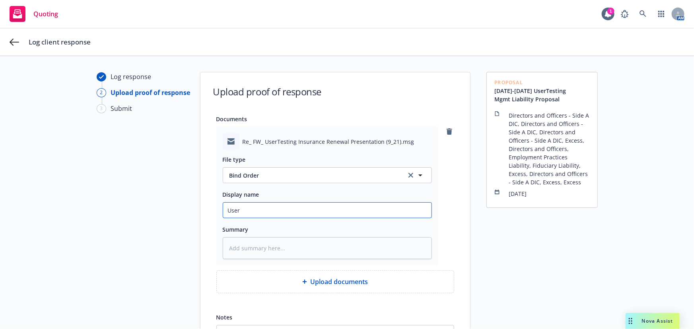
type textarea "x"
type input "UserT"
type textarea "x"
type input "UserTe"
type textarea "x"
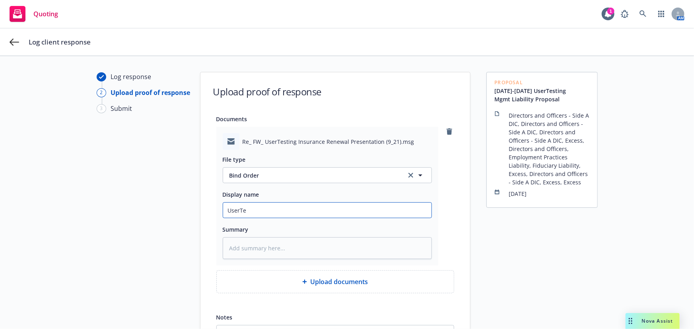
type input "UserTes"
type textarea "x"
type input "UserTest"
type textarea "x"
type input "UserTesti"
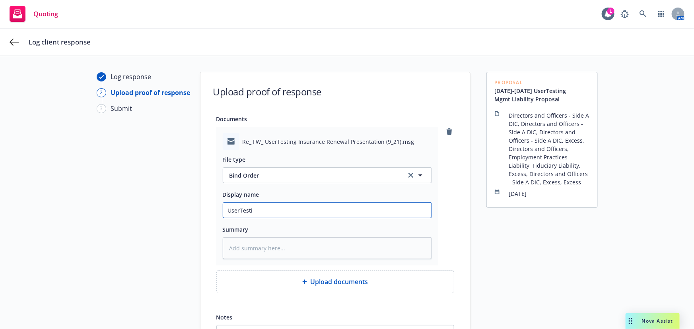
type textarea "x"
type input "UserTestin"
type textarea "x"
type input "UserTesting"
type textarea "x"
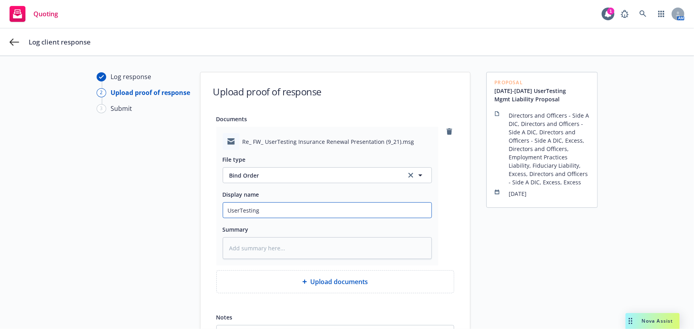
type input "UserTesting"
type textarea "x"
type input "UserTesting B"
type textarea "x"
type input "UserTesting Bi"
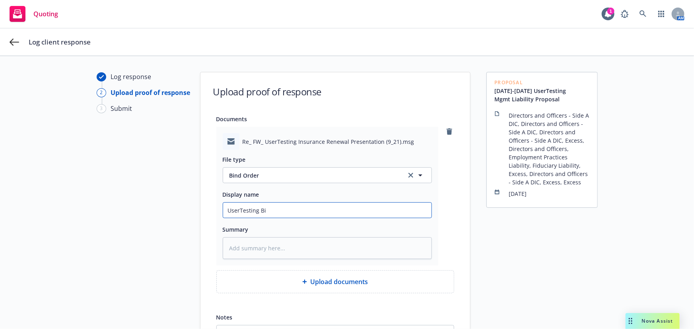
type textarea "x"
type input "UserTesting Bin"
type textarea "x"
type input "UserTesting Bind"
type textarea "x"
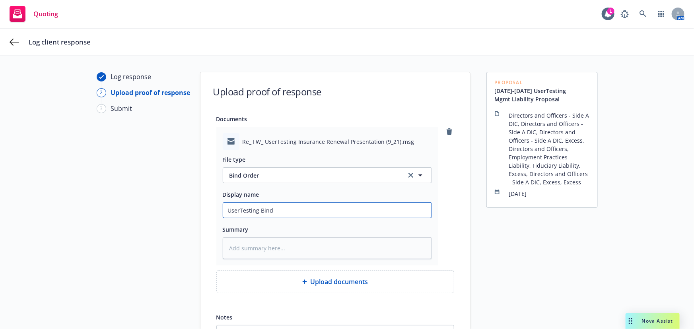
type input "UserTesting Bind"
type textarea "x"
type input "UserTesting Bind O"
type textarea "x"
type input "UserTesting Bind"
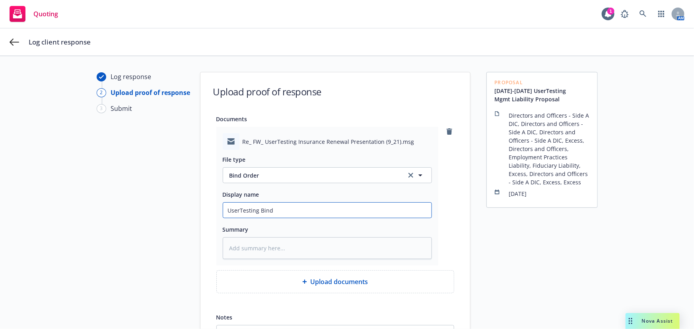
type textarea "x"
type input "UserTesting Bind"
type textarea "x"
type input "UserTesting Bin"
type textarea "x"
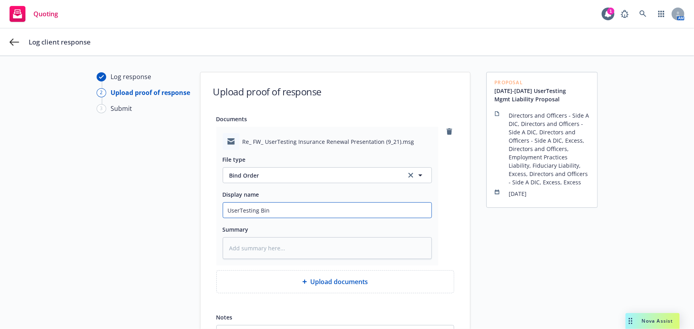
type input "UserTesting Bi"
type textarea "x"
type input "UserTesting B"
type textarea "x"
type input "UserTesting"
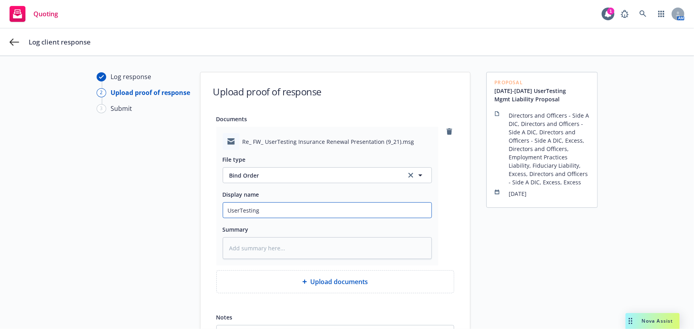
type textarea "x"
type input "UserTesting C"
type textarea "x"
type input "UserTesting Cl"
type textarea "x"
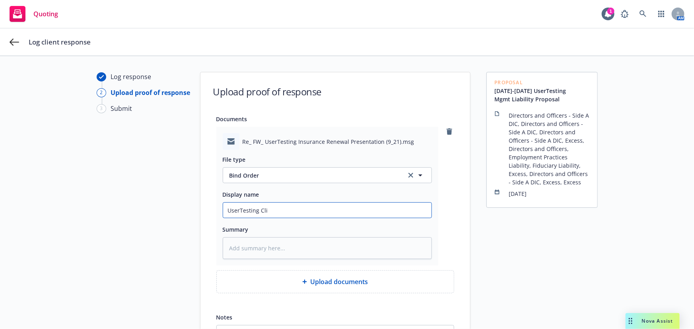
type input "UserTesting Clie"
type textarea "x"
type input "UserTesting Cliew"
type textarea "x"
type input "UserTesting Cliewn"
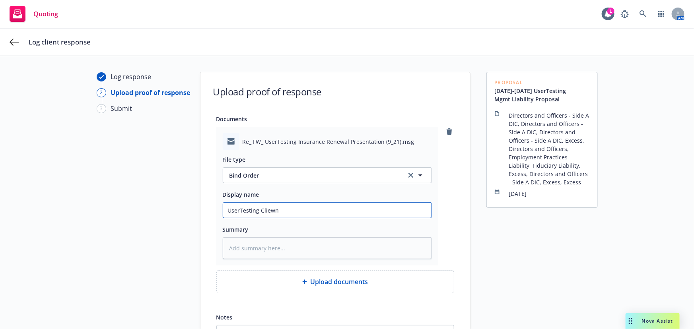
type textarea "x"
type input "UserTesting Cliew"
type textarea "x"
type input "UserTesting Clie"
type textarea "x"
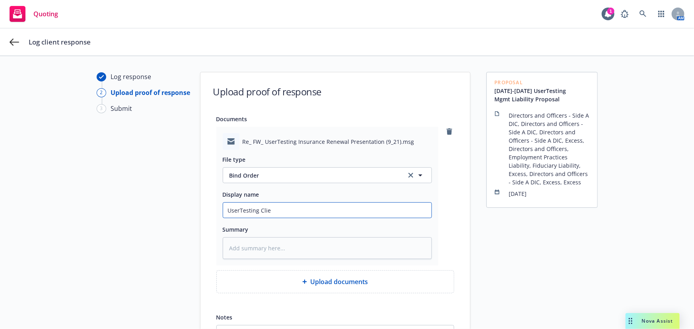
type input "UserTesting Clien"
type textarea "x"
type input "UserTesting Client"
type textarea "x"
type input "UserTesting Client"
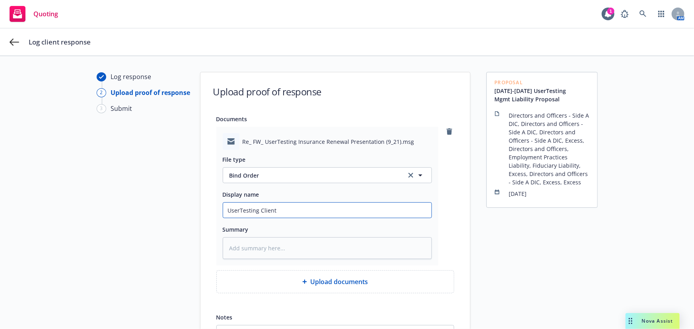
type textarea "x"
type input "UserTesting Client M"
type textarea "x"
type input "UserTesting Client ML"
type textarea "x"
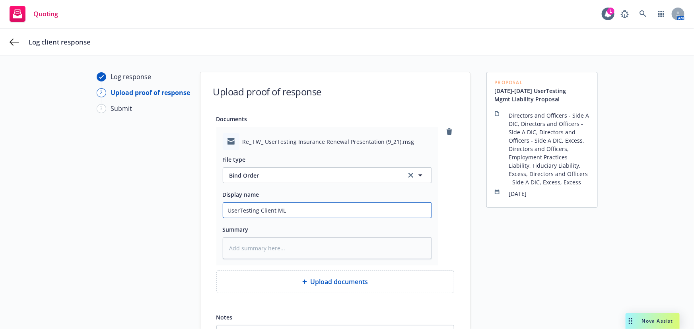
type input "UserTesting Client ML"
type textarea "x"
type input "UserTesting Client ML N"
type textarea "x"
type input "UserTesting Client ML"
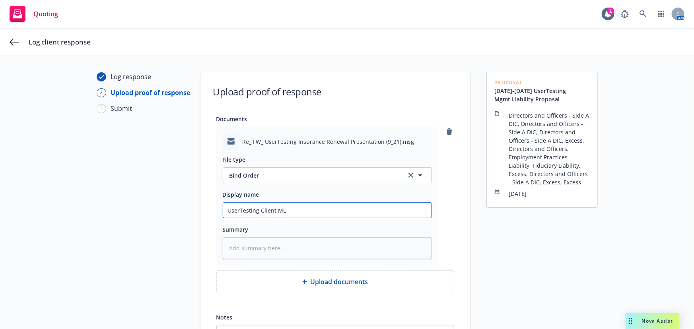
type textarea "x"
type input "UserTesting Client ML B"
type textarea "x"
type input "UserTesting Client ML Bi"
type textarea "x"
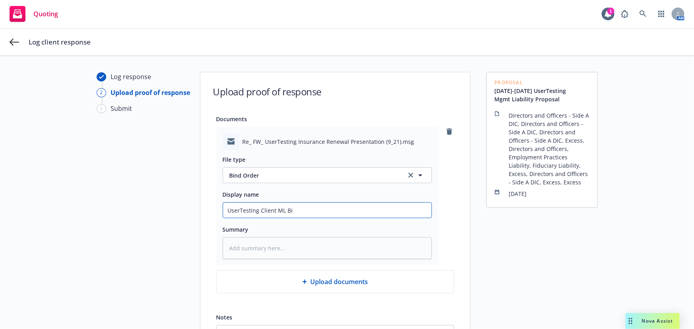
type input "UserTesting Client ML Bin"
type textarea "x"
type input "UserTesting Client ML Bind"
type textarea "x"
type input "UserTesting Client ML Bind"
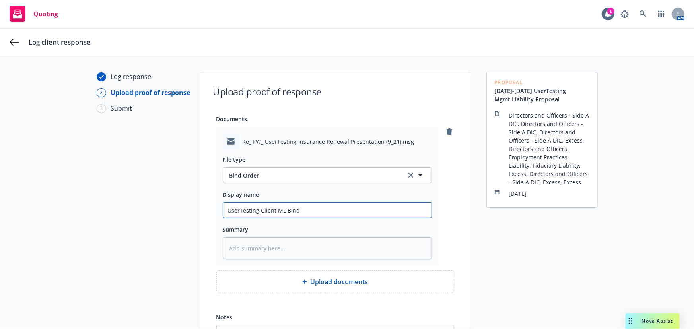
type textarea "x"
type input "UserTesting Client ML Bind O"
type textarea "x"
type input "UserTesting Client ML Bind Or"
type textarea "x"
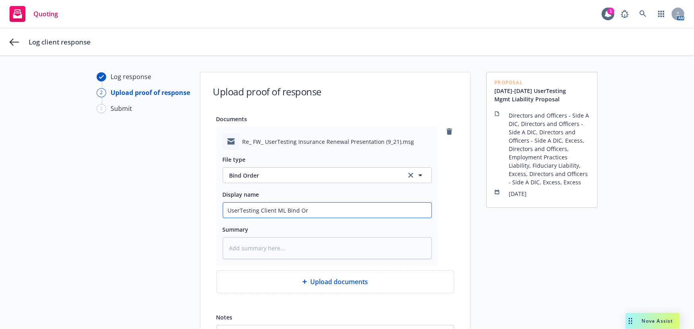
type input "UserTesting Client ML Bind Ord"
type textarea "x"
type input "UserTesting Client ML Bind Orde"
type textarea "x"
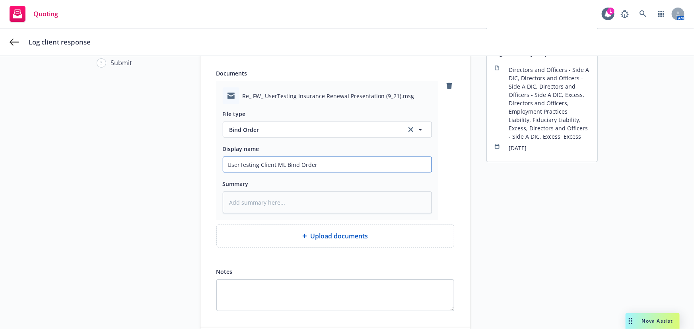
scroll to position [91, 0]
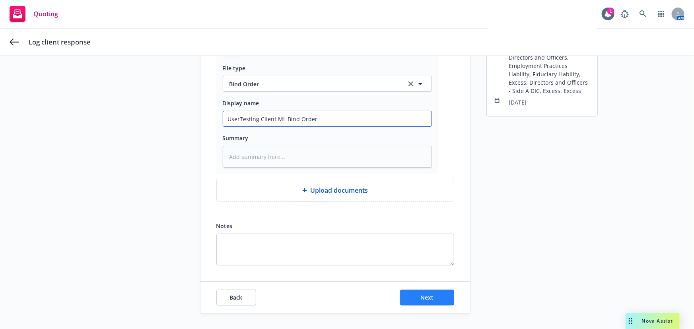
type input "UserTesting Client ML Bind Order"
click at [426, 298] on span "Next" at bounding box center [426, 298] width 13 height 8
type textarea "x"
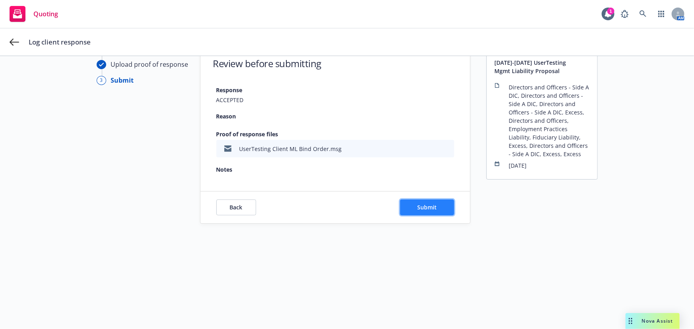
click at [414, 202] on button "Submit" at bounding box center [427, 208] width 54 height 16
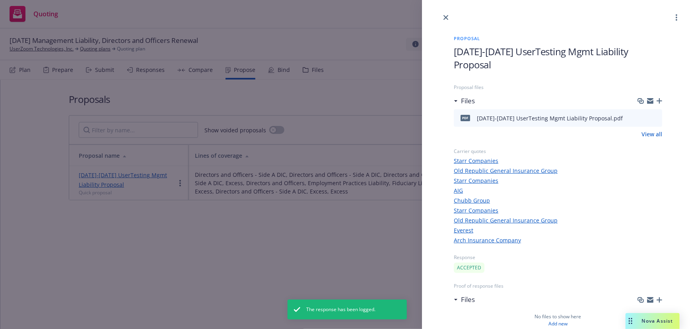
click at [388, 276] on div "Proposal 2025-2026 UserTesting Mgmt Liability Proposal Proposal files Files pdf…" at bounding box center [347, 164] width 694 height 329
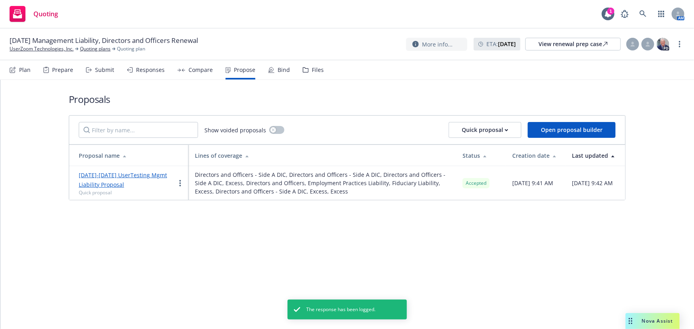
click at [281, 74] on div "Bind" at bounding box center [279, 69] width 22 height 19
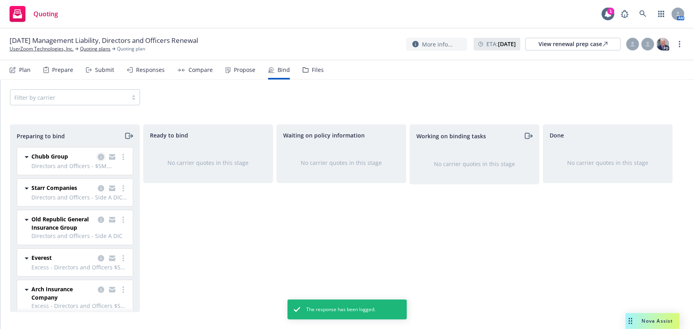
scroll to position [36, 0]
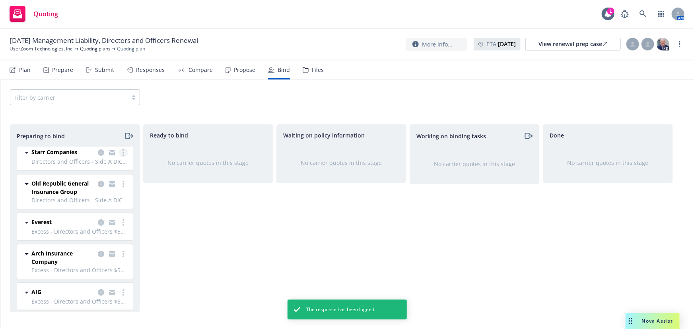
click at [120, 152] on link "more" at bounding box center [124, 153] width 10 height 10
click at [102, 203] on link "Move to done" at bounding box center [84, 201] width 78 height 16
click at [123, 182] on icon "more" at bounding box center [124, 184] width 2 height 6
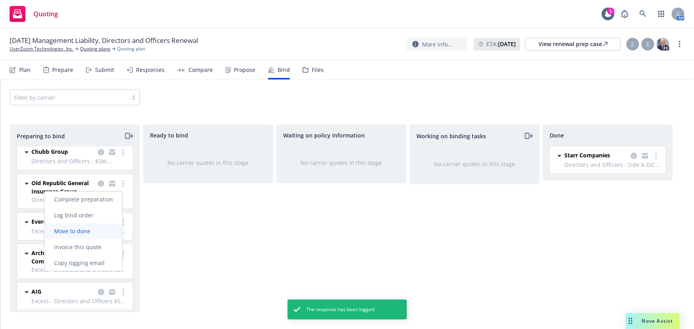
click at [113, 228] on link "Move to done" at bounding box center [84, 232] width 78 height 16
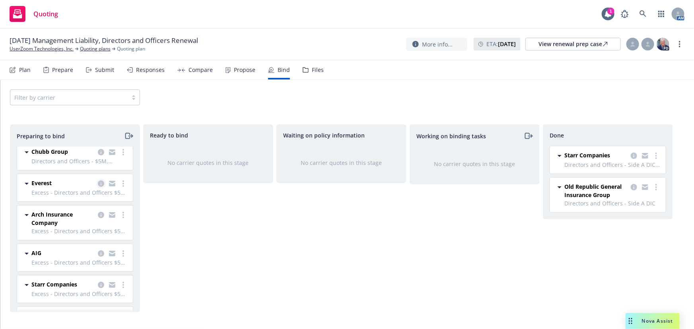
click at [98, 185] on icon "copy logging email" at bounding box center [101, 184] width 6 height 6
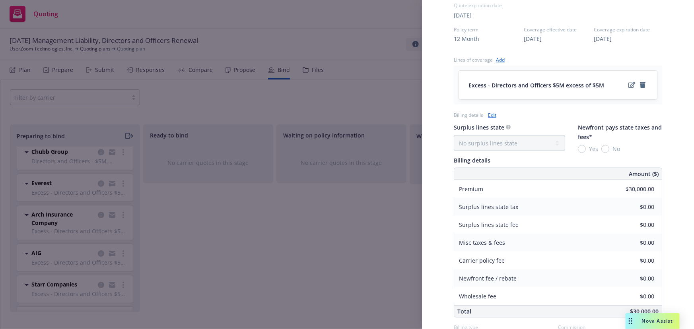
scroll to position [325, 0]
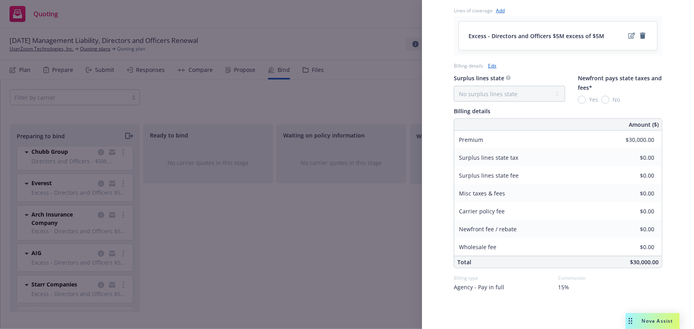
click at [313, 255] on div "Display Name Everest Carrier Everest Writing company Everest National Insurance…" at bounding box center [347, 164] width 694 height 329
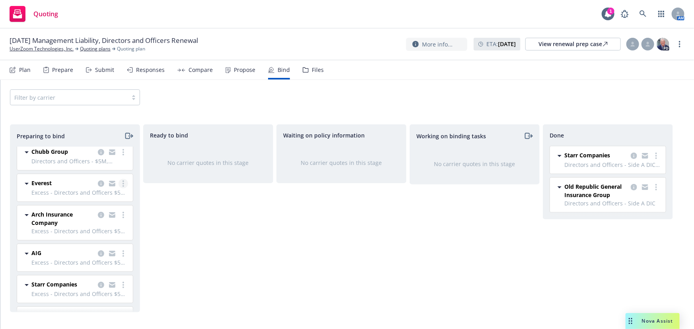
click at [123, 184] on icon "more" at bounding box center [124, 184] width 2 height 6
click at [99, 234] on span "Move to done" at bounding box center [72, 232] width 55 height 8
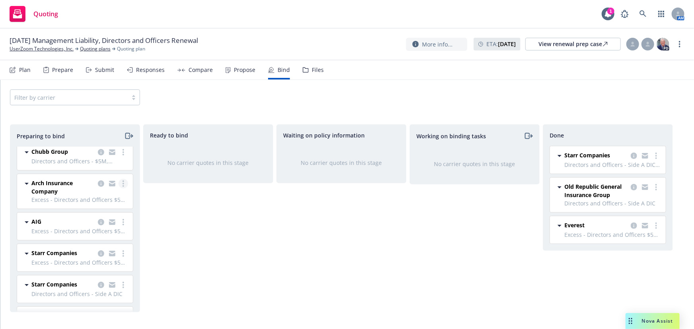
click at [123, 183] on circle "more" at bounding box center [124, 184] width 2 height 2
click at [95, 230] on span "Move to done" at bounding box center [72, 232] width 55 height 8
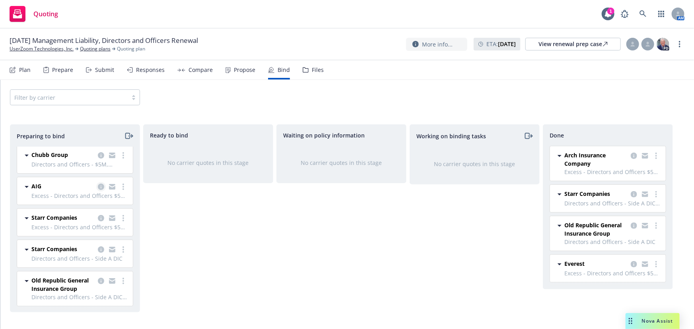
click at [98, 189] on icon "copy logging email" at bounding box center [101, 187] width 6 height 6
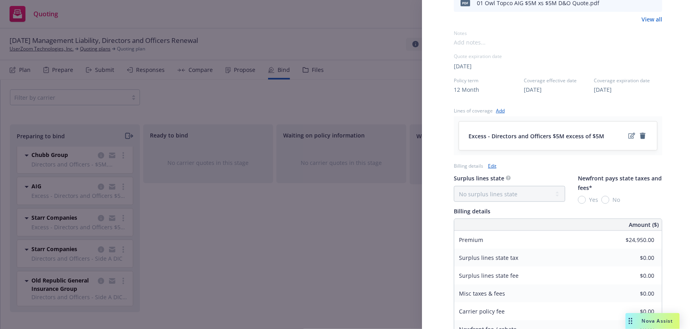
scroll to position [289, 0]
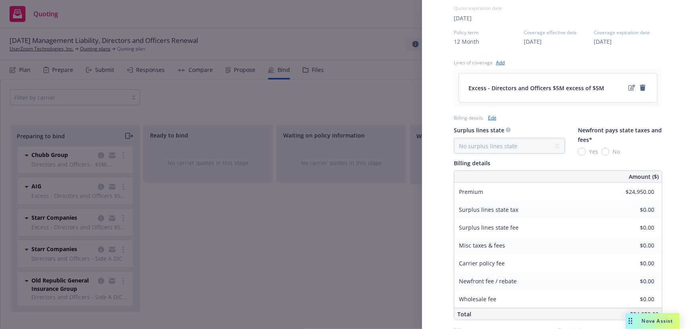
click at [350, 259] on div "Display Name AIG Carrier AIG Writing company National Union Fire Insurance Comp…" at bounding box center [347, 164] width 694 height 329
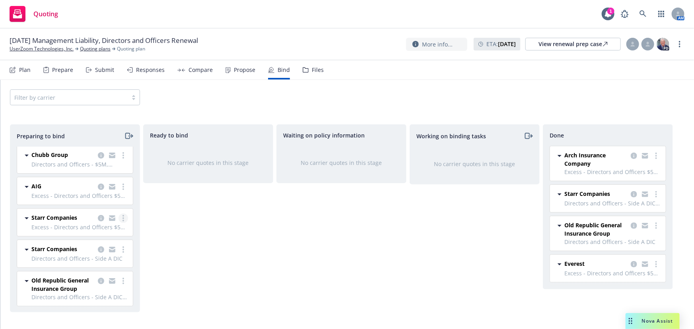
click at [123, 218] on circle "more" at bounding box center [124, 219] width 2 height 2
click at [98, 266] on span "Move to done" at bounding box center [72, 266] width 55 height 8
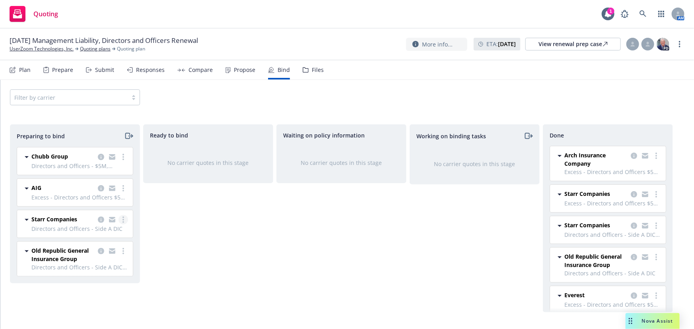
click at [121, 218] on link "more" at bounding box center [124, 220] width 10 height 10
click at [104, 273] on link "Move to done" at bounding box center [89, 268] width 78 height 16
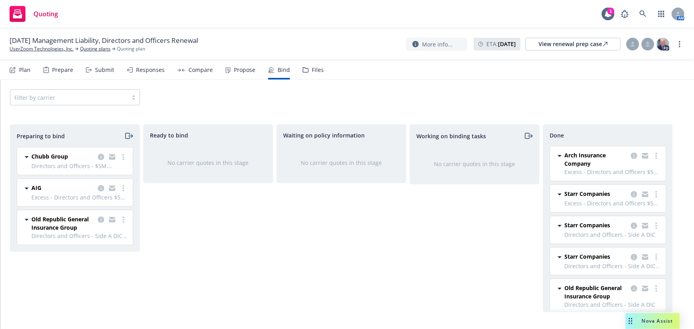
click at [125, 219] on link "more" at bounding box center [124, 220] width 10 height 10
click at [98, 272] on link "Move to done" at bounding box center [89, 268] width 78 height 16
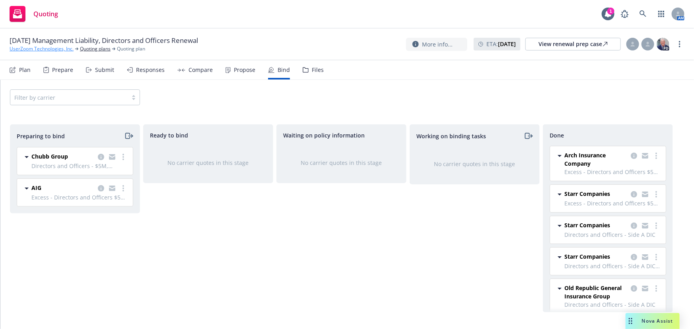
click at [51, 47] on link "UserZoom Technologies, Inc." at bounding box center [42, 48] width 64 height 7
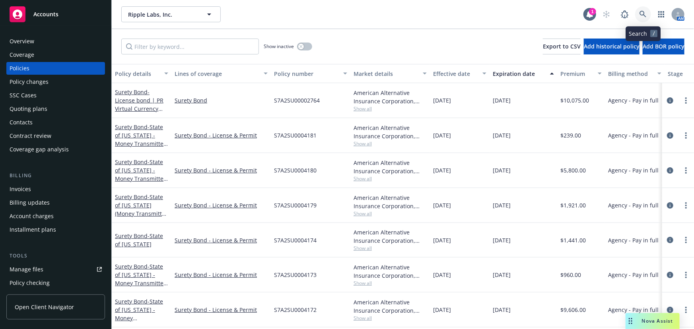
click at [646, 16] on icon at bounding box center [643, 14] width 7 height 7
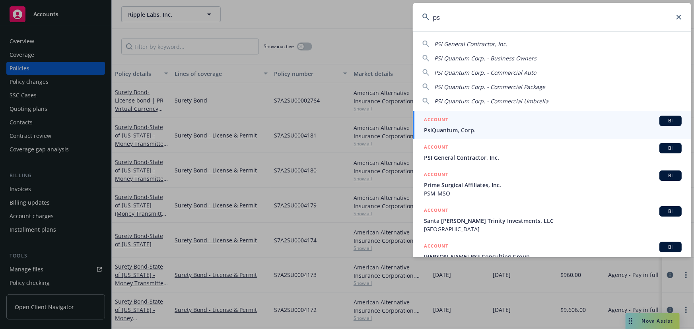
type input "p"
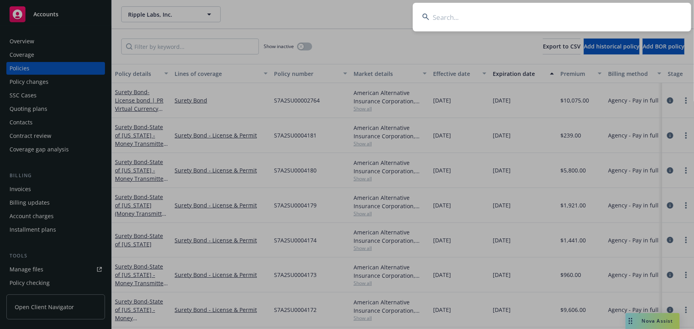
click at [577, 19] on input at bounding box center [552, 17] width 278 height 29
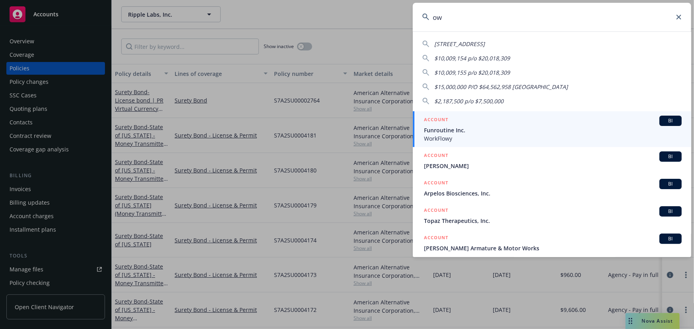
type input "o"
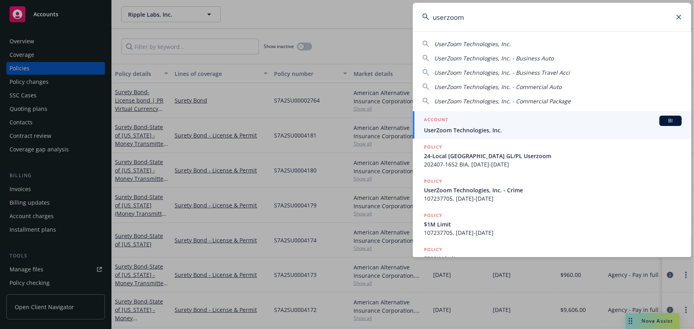
type input "userzoom"
click at [561, 128] on span "UserZoom Technologies, Inc." at bounding box center [553, 130] width 258 height 8
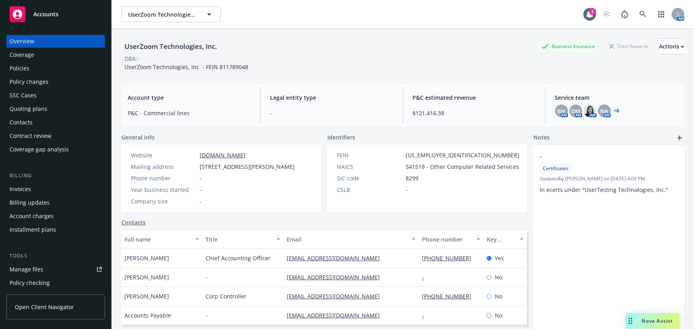
click at [41, 73] on div "Policies" at bounding box center [56, 68] width 92 height 13
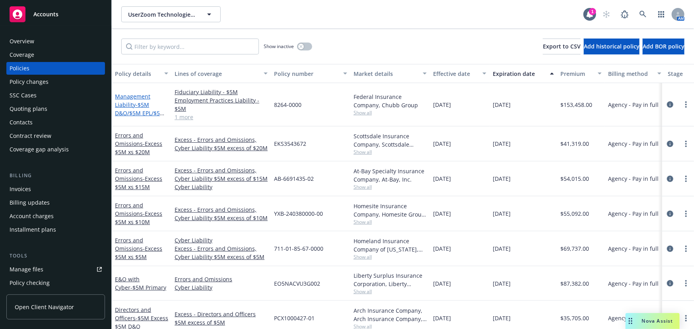
click at [144, 106] on span "- $5M D&O/$5M EPL/$5M FID" at bounding box center [140, 113] width 50 height 24
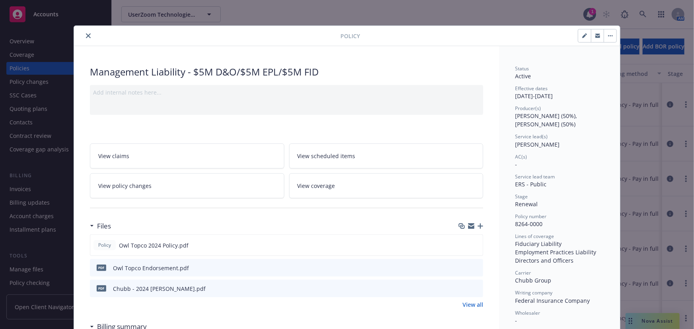
click at [87, 35] on icon "close" at bounding box center [88, 35] width 5 height 5
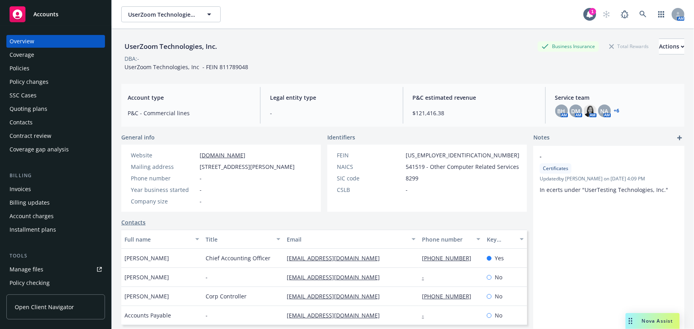
click at [45, 68] on div "Policies" at bounding box center [56, 68] width 92 height 13
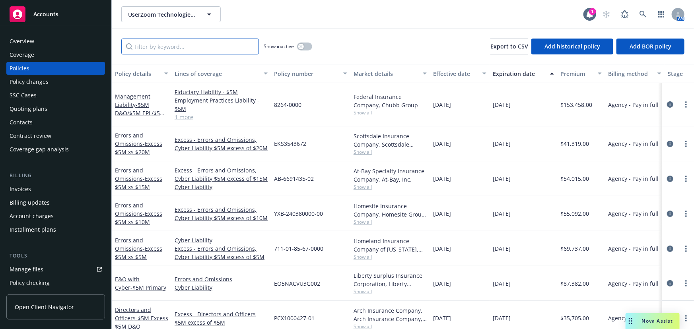
click at [215, 49] on input "Filter by keyword..." at bounding box center [190, 47] width 138 height 16
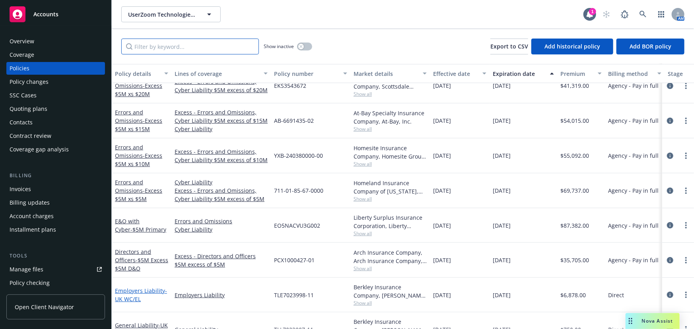
scroll to position [72, 0]
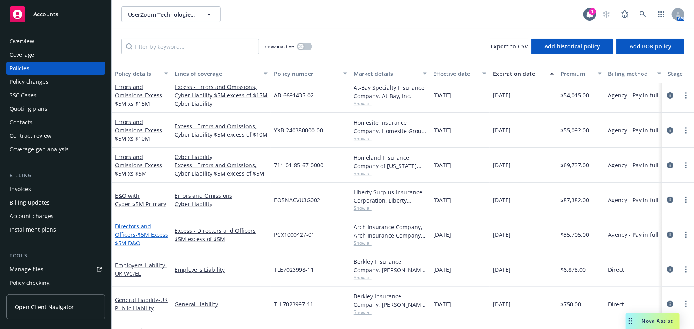
click at [142, 240] on span "- $5M Excess $5M D&O" at bounding box center [141, 239] width 53 height 16
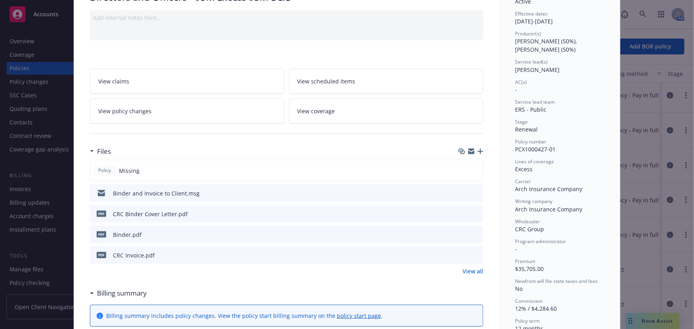
scroll to position [108, 0]
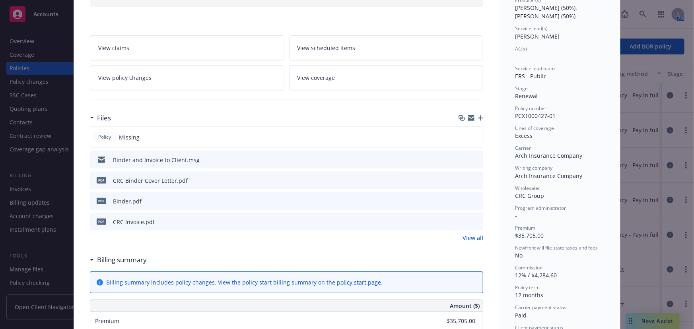
click at [475, 199] on icon "preview file" at bounding box center [475, 201] width 7 height 6
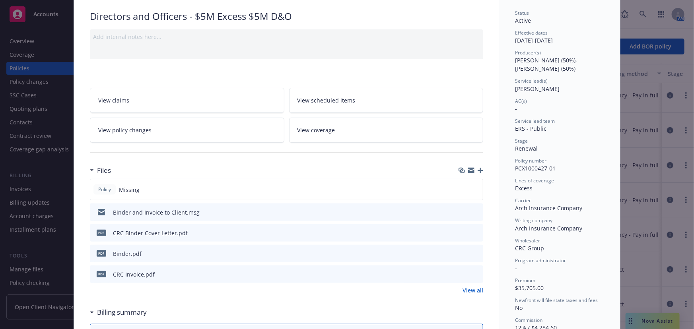
scroll to position [0, 0]
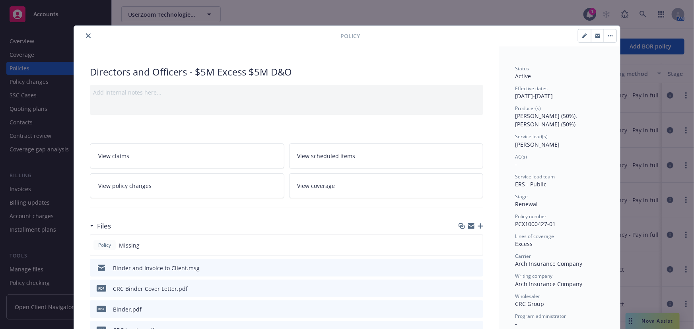
click at [86, 36] on icon "close" at bounding box center [88, 35] width 5 height 5
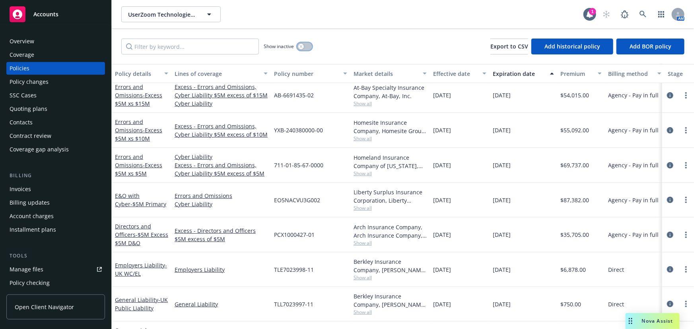
click at [298, 49] on button "button" at bounding box center [304, 47] width 15 height 8
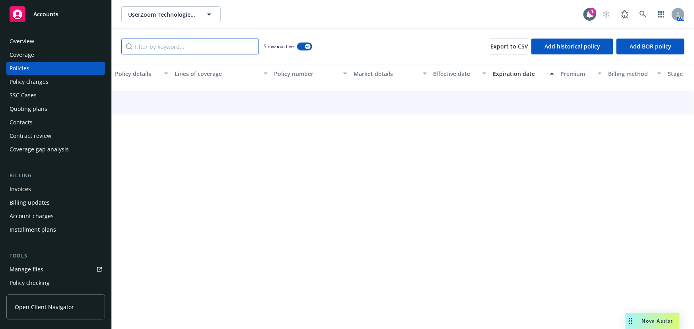
click at [229, 46] on input "Filter by keyword..." at bounding box center [190, 47] width 138 height 16
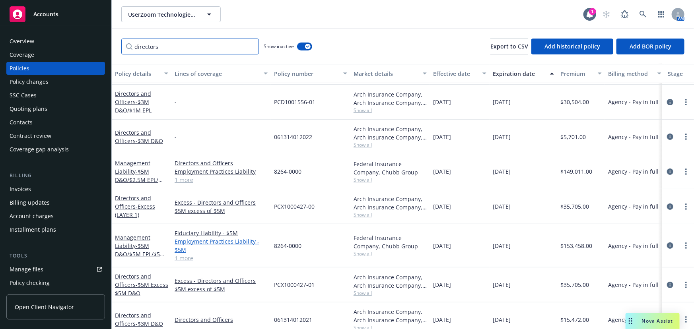
scroll to position [36, 0]
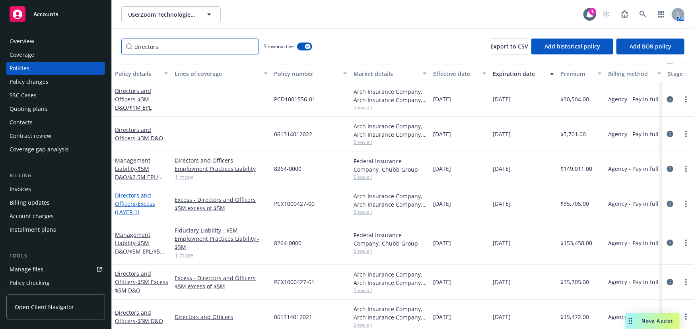
type input "directors"
click at [126, 202] on link "Directors and Officers - Excess (LAYER 1)" at bounding box center [135, 204] width 40 height 24
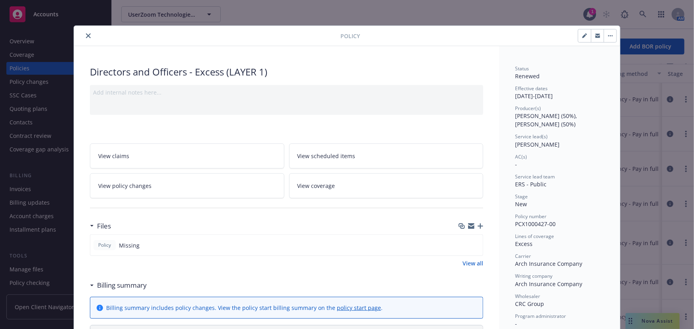
click at [86, 36] on icon "close" at bounding box center [88, 35] width 5 height 5
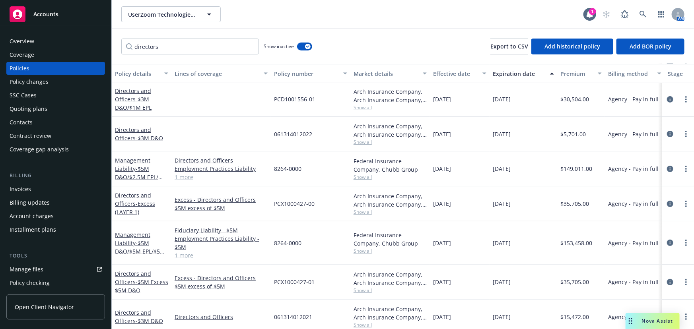
click at [51, 112] on div "Quoting plans" at bounding box center [56, 109] width 92 height 13
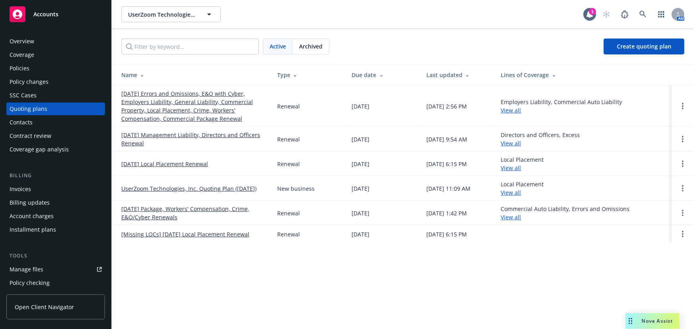
drag, startPoint x: 487, startPoint y: 40, endPoint x: 291, endPoint y: 37, distance: 196.5
click at [487, 40] on div "Active Archived Create quoting plan" at bounding box center [402, 47] width 563 height 16
click at [56, 66] on div "Policies" at bounding box center [56, 68] width 92 height 13
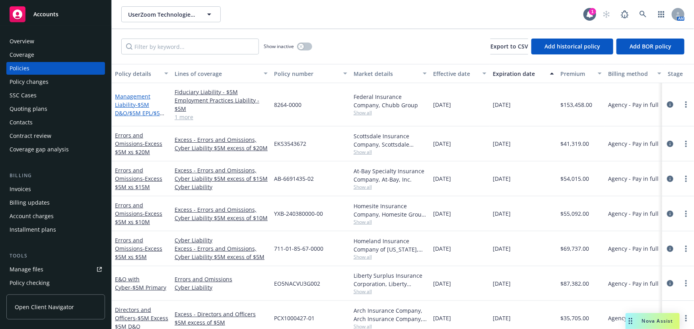
click at [143, 111] on span "- $5M D&O/$5M EPL/$5M FID" at bounding box center [140, 113] width 50 height 24
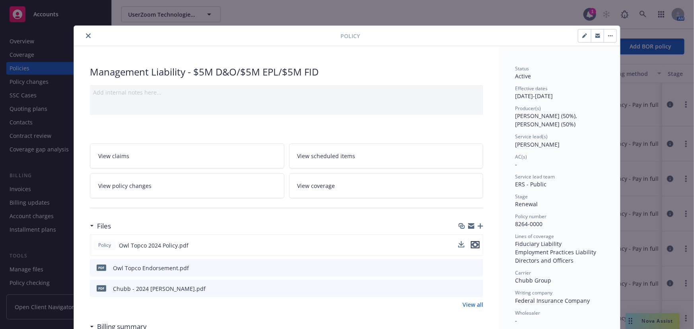
click at [475, 245] on icon "preview file" at bounding box center [475, 245] width 7 height 6
click at [88, 36] on button "close" at bounding box center [89, 36] width 10 height 10
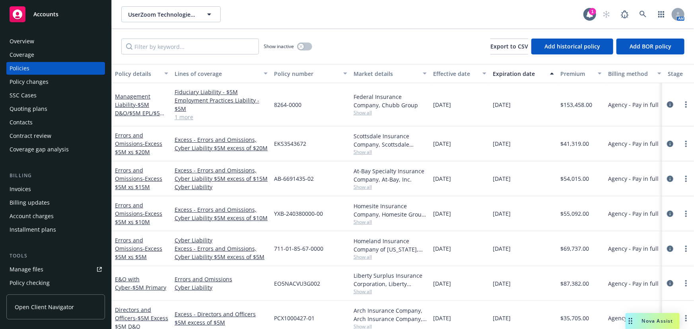
click at [66, 80] on div "Policy changes" at bounding box center [56, 82] width 92 height 13
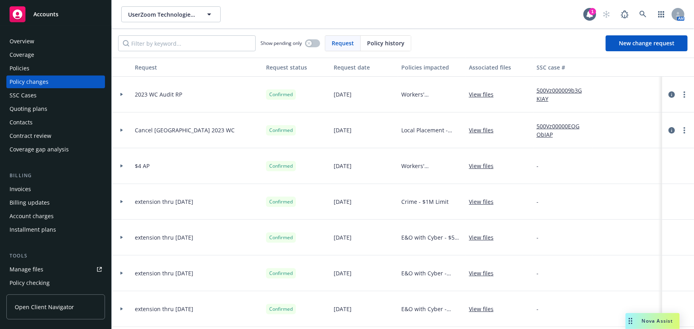
click at [64, 106] on div "Quoting plans" at bounding box center [56, 109] width 92 height 13
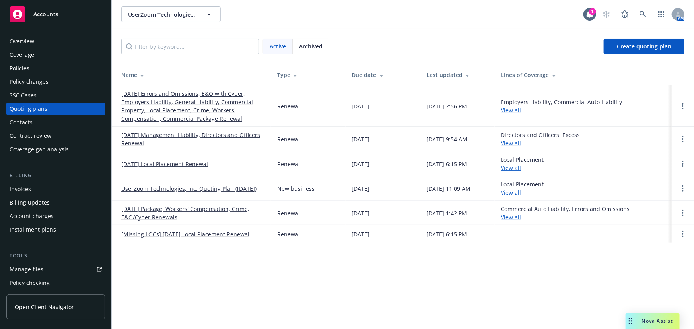
click at [202, 132] on link "[DATE] Management Liability, Directors and Officers Renewal" at bounding box center [192, 139] width 143 height 17
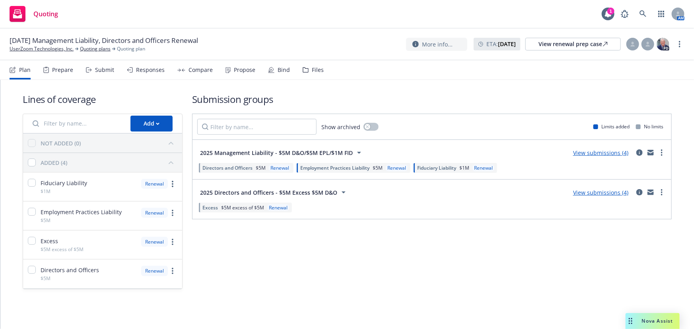
click at [105, 72] on div "Submit" at bounding box center [104, 70] width 19 height 6
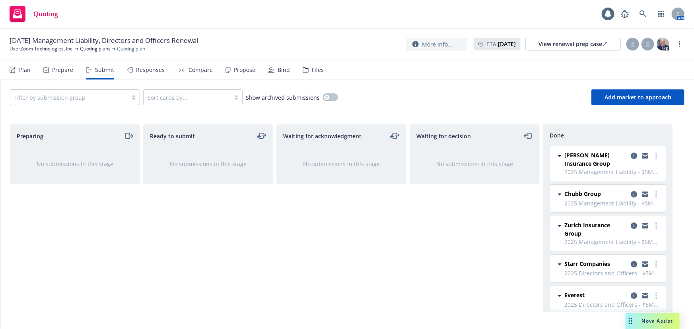
click at [140, 70] on div "Responses" at bounding box center [150, 70] width 29 height 6
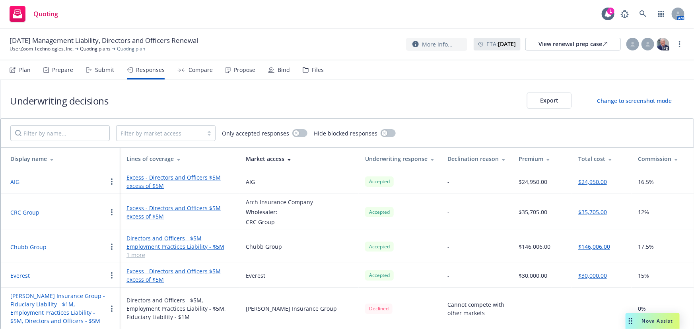
click at [24, 213] on button "CRC Group" at bounding box center [24, 212] width 29 height 8
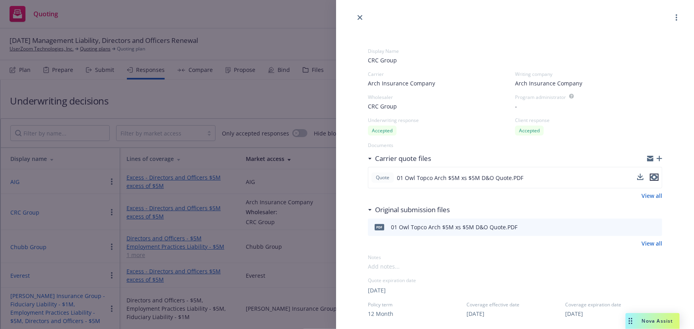
click at [651, 176] on icon "preview file" at bounding box center [654, 178] width 7 height 6
click at [361, 18] on icon "close" at bounding box center [360, 17] width 5 height 5
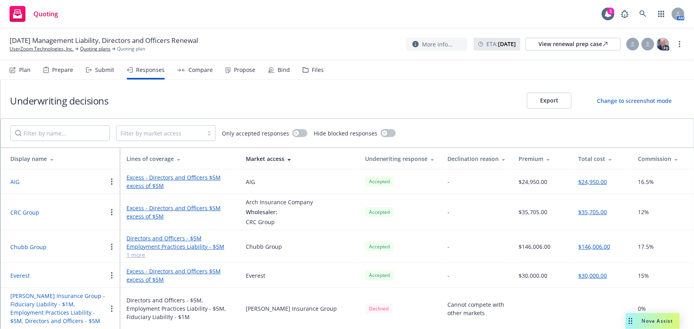
click at [288, 68] on div "Plan Prepare Submit Responses Compare Propose Bind Files" at bounding box center [167, 69] width 314 height 19
click at [281, 70] on div "Bind" at bounding box center [284, 70] width 12 height 6
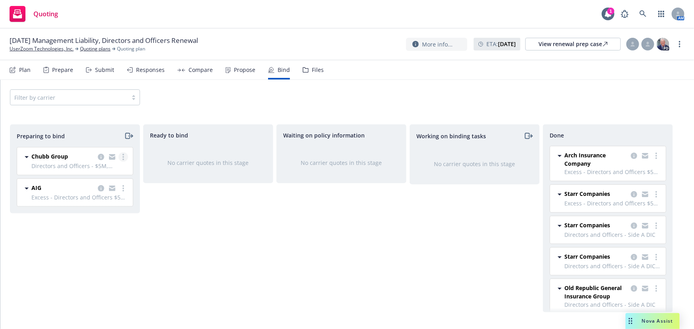
click at [123, 157] on circle "more" at bounding box center [124, 157] width 2 height 2
click at [108, 192] on span "Log bind order" at bounding box center [79, 189] width 58 height 8
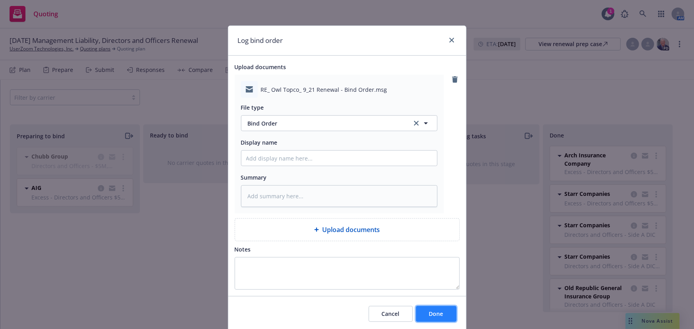
click at [440, 319] on button "Done" at bounding box center [436, 314] width 41 height 16
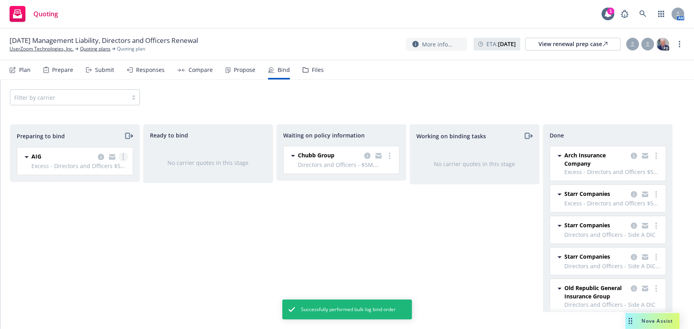
click at [125, 161] on link "more" at bounding box center [124, 157] width 10 height 10
click at [104, 191] on span "Log bind order" at bounding box center [79, 189] width 58 height 8
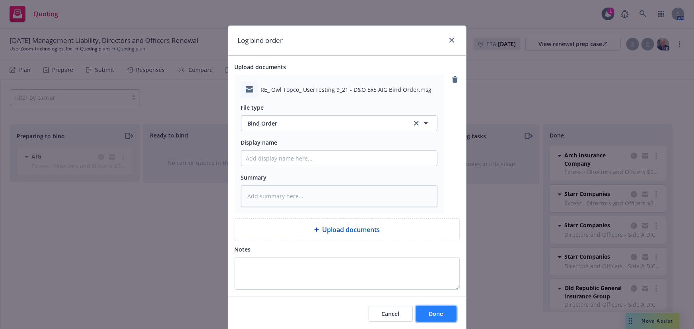
click at [430, 315] on span "Done" at bounding box center [436, 314] width 14 height 8
type textarea "x"
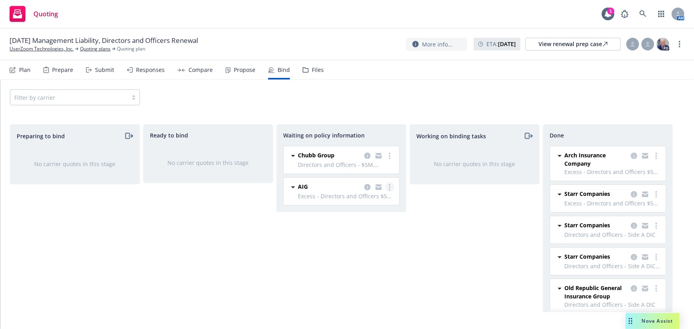
click at [389, 187] on icon "more" at bounding box center [390, 187] width 2 height 6
click at [346, 201] on span "Create policies" at bounding box center [351, 203] width 58 height 8
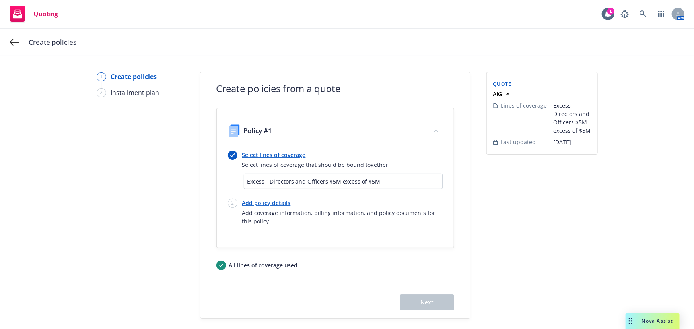
click at [291, 158] on link "Select lines of coverage" at bounding box center [316, 155] width 148 height 8
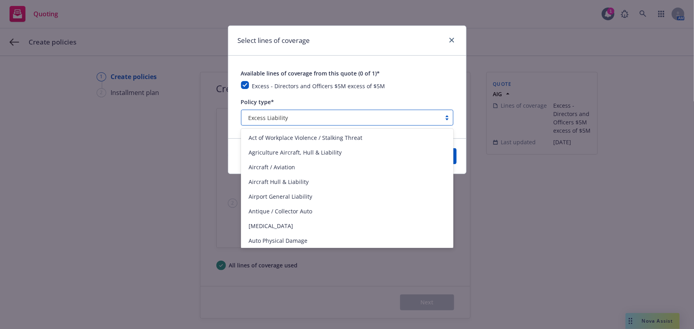
click at [311, 119] on div "Excess Liability" at bounding box center [341, 118] width 192 height 8
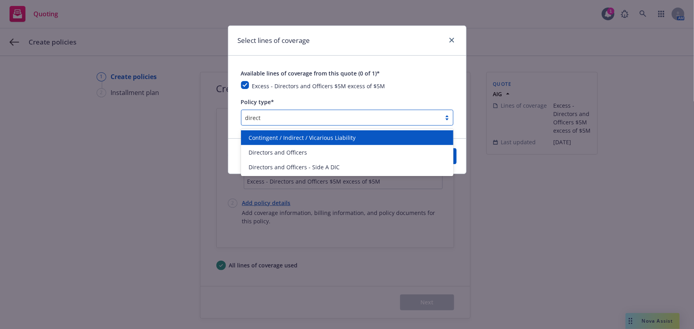
type input "directo"
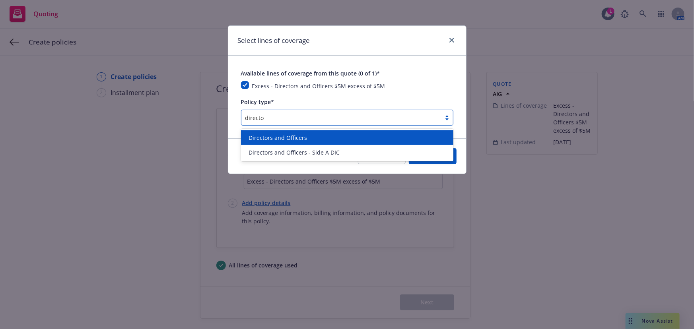
click at [325, 131] on div "Directors and Officers" at bounding box center [347, 137] width 212 height 15
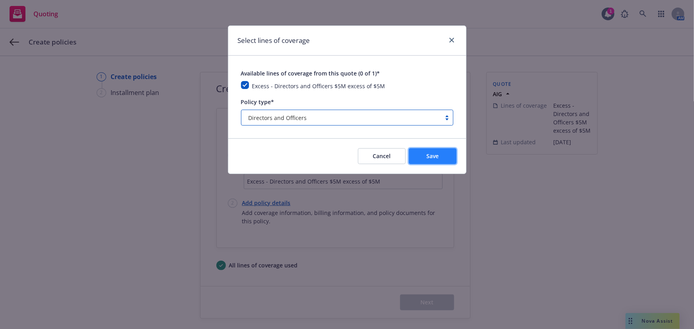
click at [432, 154] on span "Save" at bounding box center [432, 156] width 12 height 8
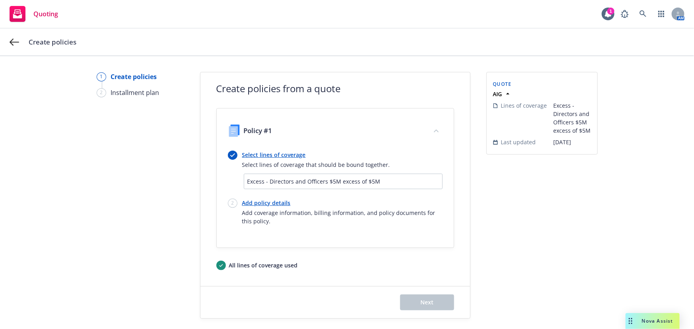
click at [278, 199] on link "Add policy details" at bounding box center [342, 203] width 200 height 8
select select "12"
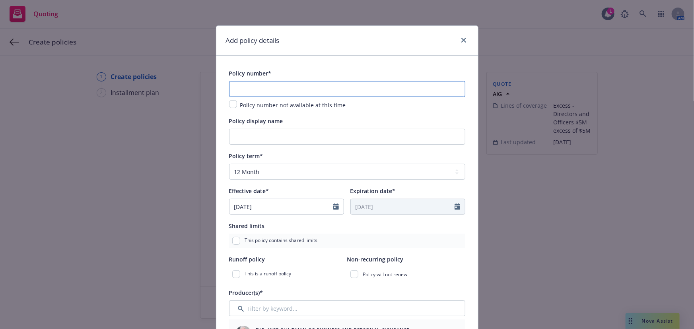
click at [266, 89] on input "text" at bounding box center [347, 89] width 236 height 16
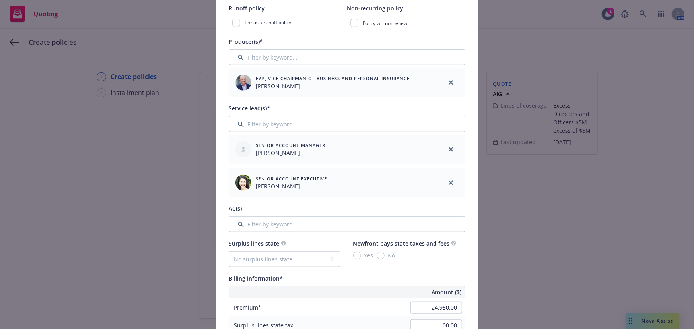
scroll to position [253, 0]
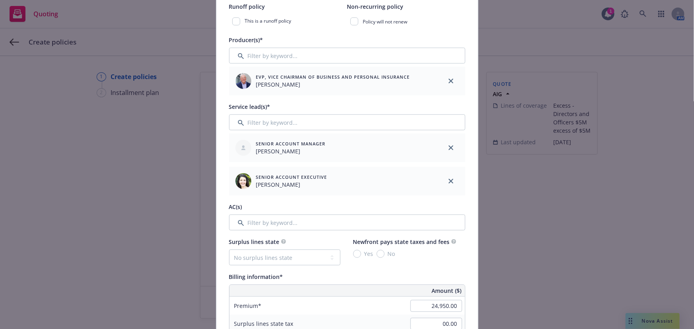
type input "[PHONE_NUMBER]"
click at [375, 56] on input "Filter by keyword..." at bounding box center [347, 56] width 236 height 16
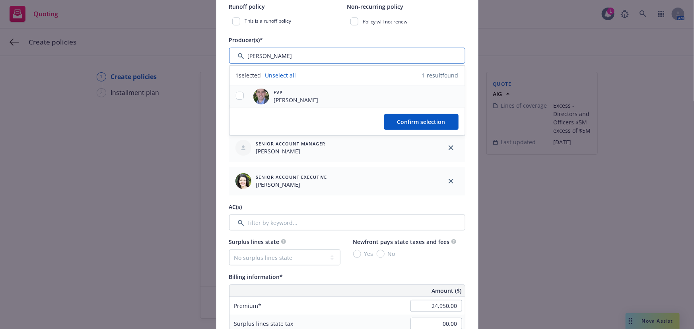
type input "tim"
click at [236, 97] on input "checkbox" at bounding box center [240, 96] width 8 height 8
checkbox input "true"
click at [400, 126] on button "Confirm selection" at bounding box center [421, 122] width 74 height 16
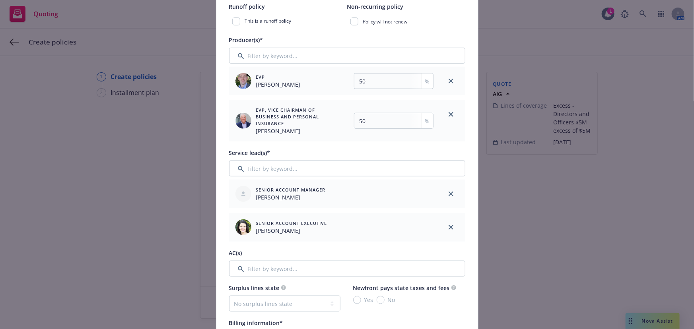
click at [119, 178] on div "Add policy details Policy number* 01-615-45-15 Policy number not available at t…" at bounding box center [347, 164] width 694 height 329
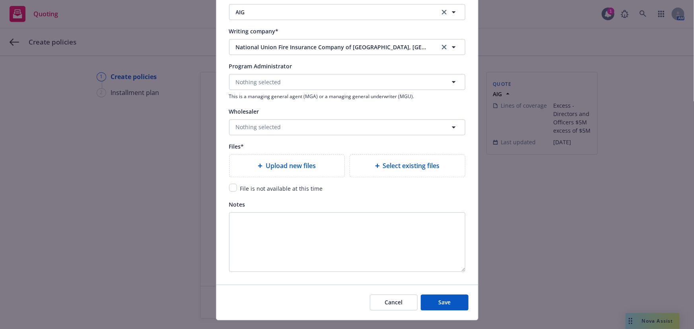
scroll to position [899, 0]
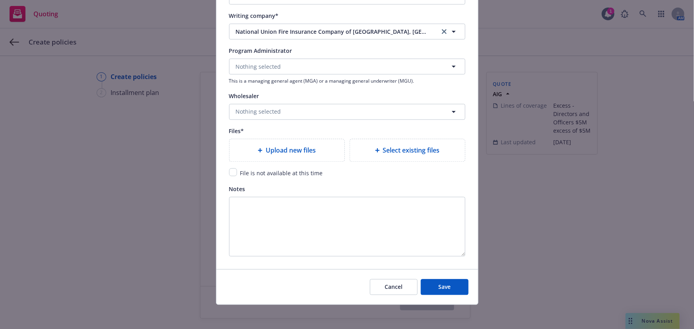
type textarea "x"
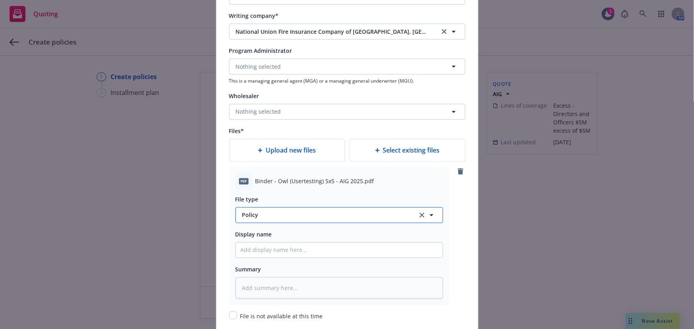
click at [290, 216] on span "Policy" at bounding box center [325, 215] width 166 height 8
type input "binder"
click at [312, 172] on div "Binder" at bounding box center [339, 172] width 197 height 12
click at [251, 253] on input "Policy display name" at bounding box center [339, 250] width 207 height 15
type textarea "x"
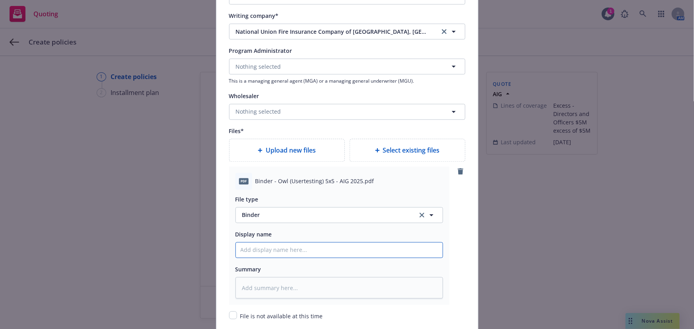
type input "0"
type textarea "x"
type input "01"
type textarea "x"
type input "01"
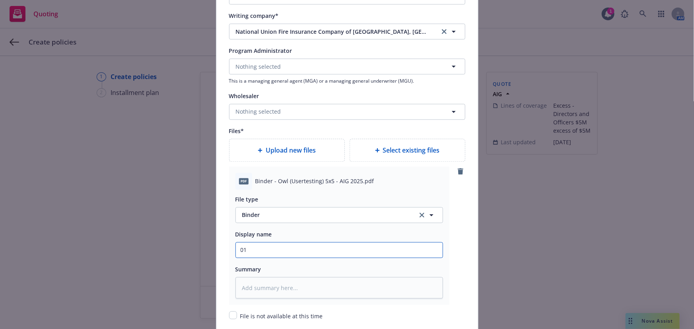
type textarea "x"
type input "01 O"
type textarea "x"
type input "01 Ow"
type textarea "x"
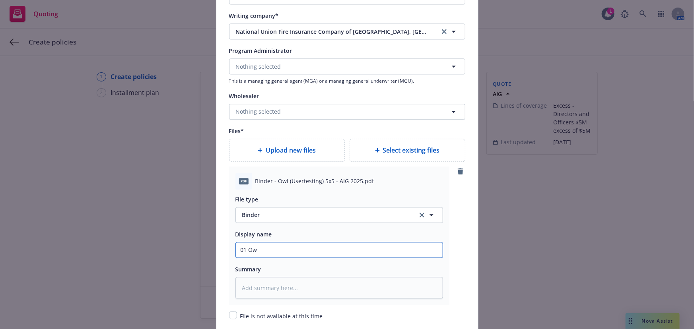
type input "01 Owl"
type textarea "x"
type input "01 Owl"
type textarea "x"
type input "01 Owl Tio"
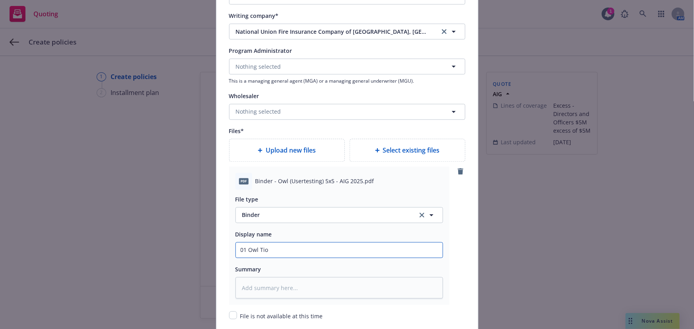
type textarea "x"
type input "01 Owl Tiop"
type textarea "x"
type input "01 Owl Tiopc"
type textarea "x"
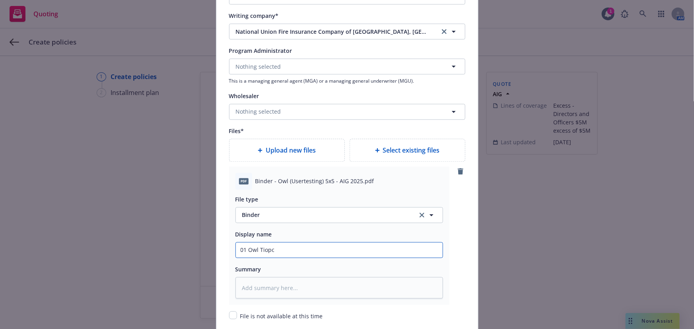
type input "01 Owl Tiop"
type textarea "x"
type input "01 Owl Tio"
type textarea "x"
type input "01 Owl Ti"
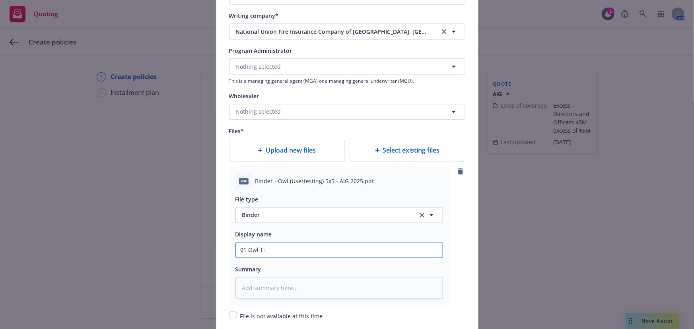
type textarea "x"
type input "01 Owl T"
type textarea "x"
type input "01 Owl Top"
type textarea "x"
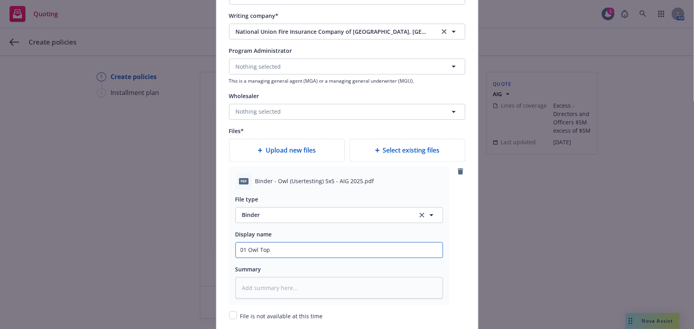
type input "01 Owl Topc"
type textarea "x"
type input "01 Owl Topco"
type textarea "x"
type input "01 Owl Topco"
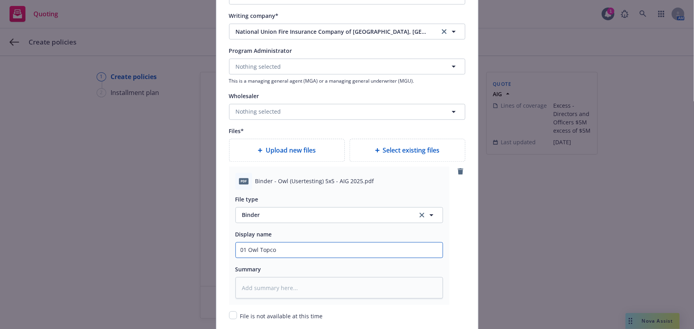
type textarea "x"
type input "01 Owl Topco A"
type textarea "x"
type input "01 Owl Topco AI"
type textarea "x"
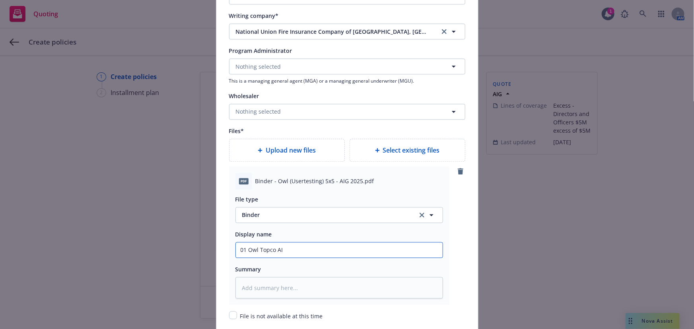
type input "01 Owl Topco AIG"
type textarea "x"
type input "01 Owl Topco AIG"
type textarea "x"
type input "01 Owl Topco AIG $"
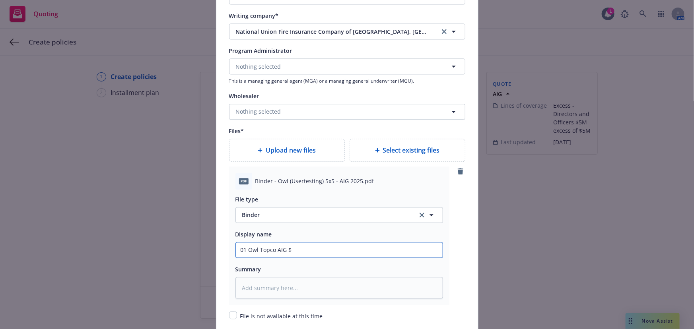
type textarea "x"
type input "01 Owl Topco AIG $5"
type textarea "x"
type input "01 Owl Topco AIG $5M"
type textarea "x"
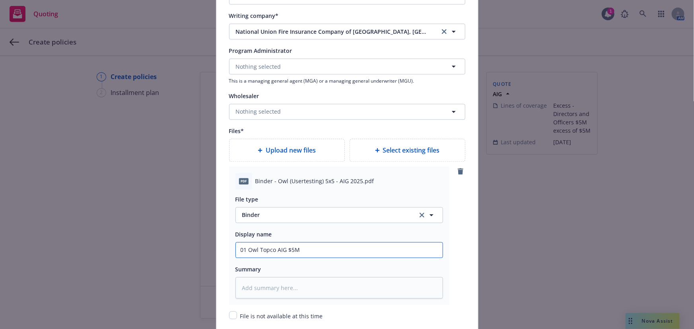
type input "01 Owl Topco AIG $5M"
type textarea "x"
type input "01 Owl Topco AIG $5M x"
type textarea "x"
type input "01 Owl Topco AIG $5M xs"
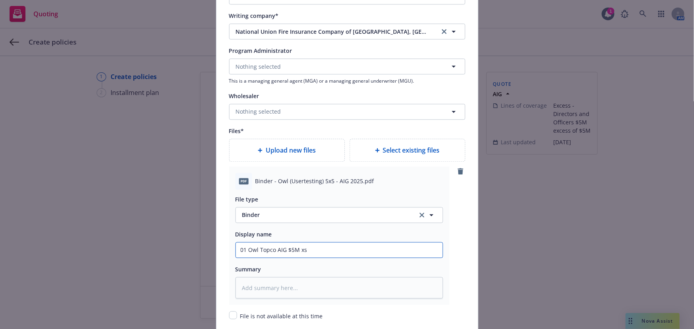
type textarea "x"
type input "01 Owl Topco AIG $5M xs"
type textarea "x"
type input "01 Owl Topco AIG $5M xs $"
type textarea "x"
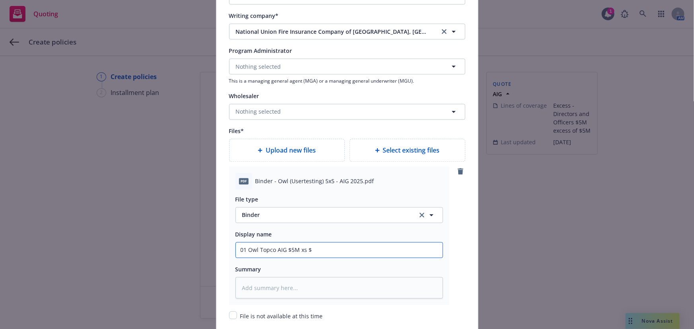
type input "01 Owl Topco AIG $5M xs $5"
type textarea "x"
type input "01 Owl Topco AIG $5M xs $5M"
type textarea "x"
type input "01 Owl Topco AIG $5M xs $5M"
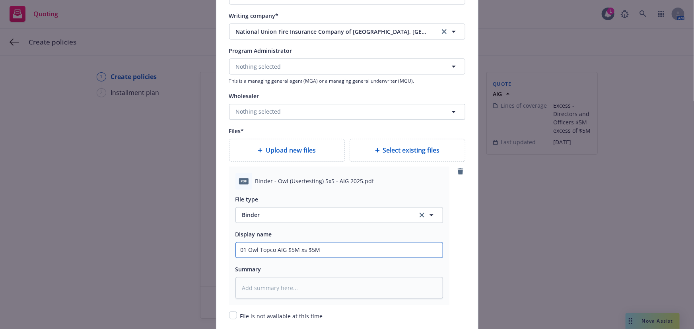
type textarea "x"
type input "01 Owl Topco AIG $5M xs $5M D"
type textarea "x"
type input "01 Owl Topco AIG $5M xs $5M D&"
type textarea "x"
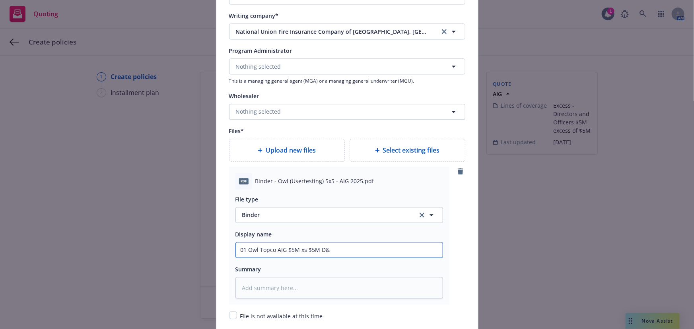
type input "01 Owl Topco AIG $5M xs $5M D&O"
type textarea "x"
type input "01 Owl Topco AIG $5M xs $5M D&O"
type textarea "x"
type input "01 Owl Topco AIG $5M xs $5M D&O B"
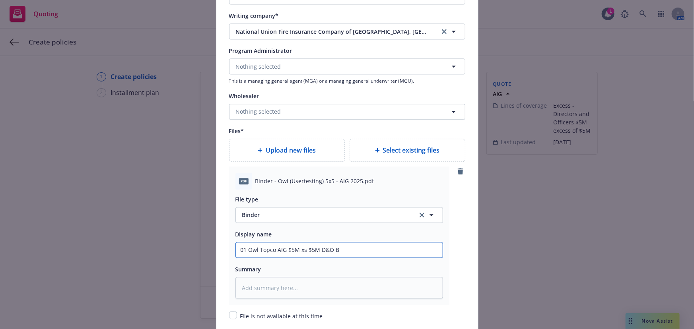
type textarea "x"
type input "01 Owl Topco AIG $5M xs $5M D&O Bi"
type textarea "x"
type input "01 Owl Topco AIG $5M xs $5M D&O Bin"
type textarea "x"
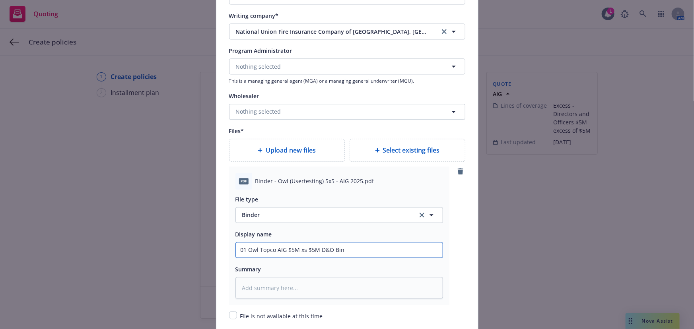
type input "01 Owl Topco AIG $5M xs $5M D&O Bind"
type textarea "x"
type input "01 Owl Topco AIG $5M xs $5M D&O Binde"
type textarea "x"
type input "01 Owl Topco AIG $5M xs $5M D&O Binder"
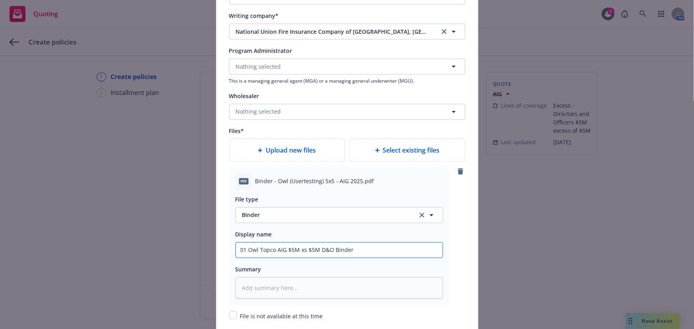
type textarea "x"
type input "01 Owl Topco AIG $5M xs $5M D&O Binder"
type textarea "x"
type input "01 Owl Topco AIG $5M xs $5M D&O Binder 2"
type textarea "x"
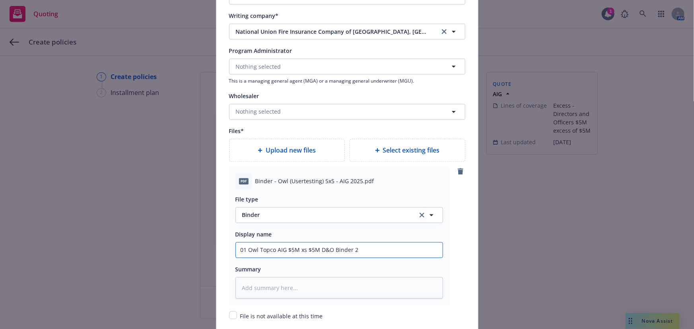
type input "01 Owl Topco AIG $5M xs $5M D&O Binder 20"
type textarea "x"
type input "01 Owl Topco AIG $5M xs $5M D&O Binder 202"
type textarea "x"
type input "01 Owl Topco AIG $5M xs $5M D&O Binder 2025"
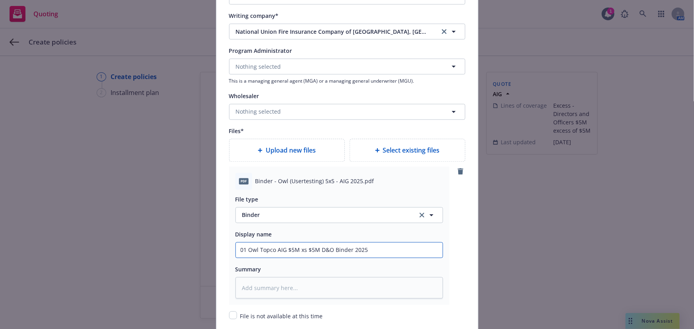
type textarea "x"
type input "01 Owl Topco AIG $5M xs $5M D&O Binder 2025-"
type textarea "x"
type input "01 Owl Topco AIG $5M xs $5M D&O Binder 2025-2"
type textarea "x"
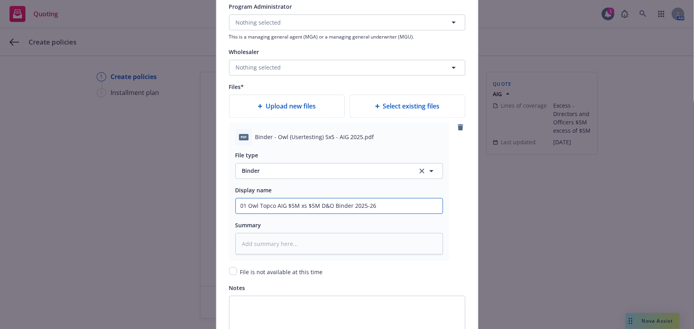
scroll to position [1042, 0]
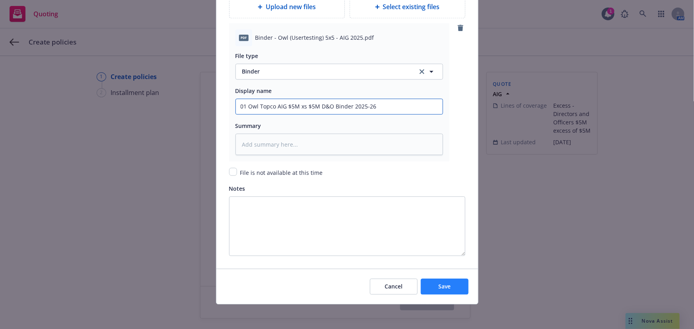
type input "01 Owl Topco AIG $5M xs $5M D&O Binder 2025-26"
click at [430, 279] on button "Save" at bounding box center [445, 287] width 48 height 16
type textarea "x"
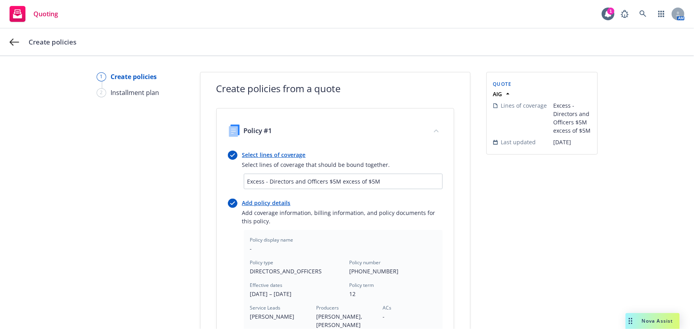
scroll to position [217, 0]
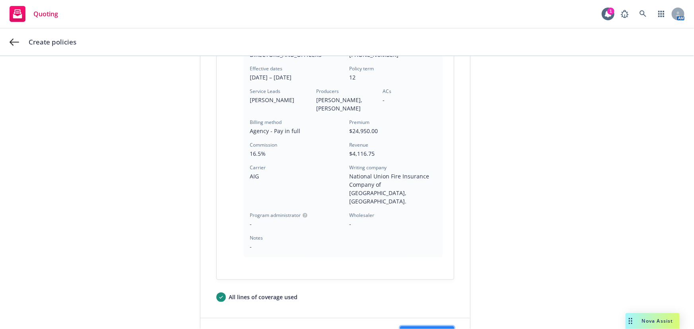
click at [434, 327] on button "Next" at bounding box center [427, 335] width 54 height 16
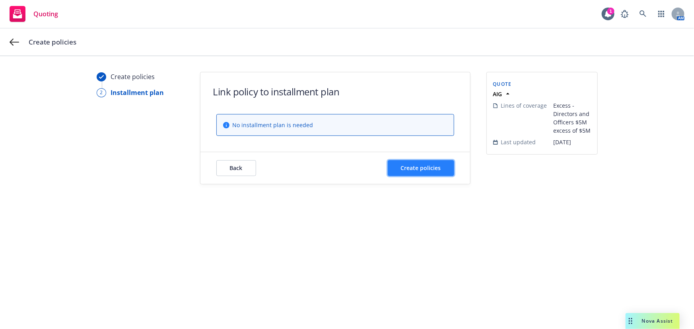
click at [440, 173] on button "Create policies" at bounding box center [421, 168] width 66 height 16
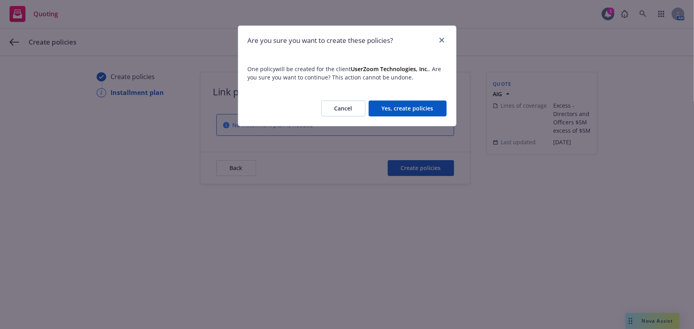
click at [435, 110] on button "Yes, create policies" at bounding box center [408, 109] width 78 height 16
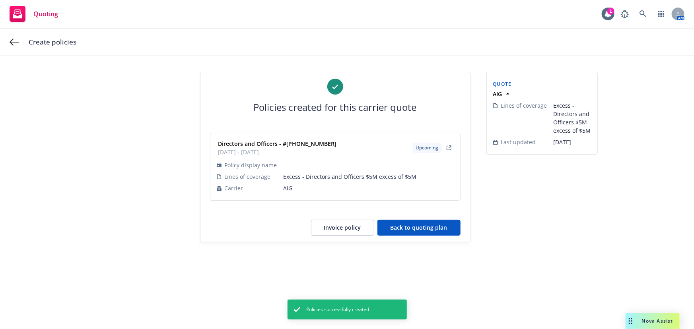
click at [434, 232] on button "Back to quoting plan" at bounding box center [418, 228] width 83 height 16
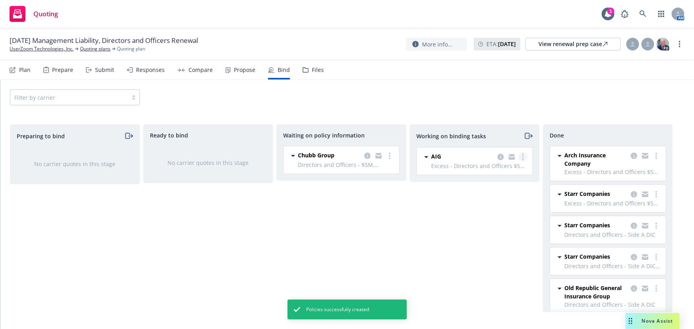
click at [525, 156] on link "more" at bounding box center [523, 157] width 10 height 10
click at [516, 191] on link "Move to done" at bounding box center [491, 189] width 72 height 16
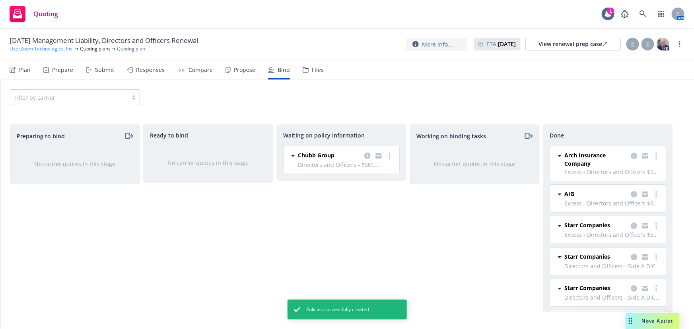
click at [33, 46] on link "UserZoom Technologies, Inc." at bounding box center [42, 48] width 64 height 7
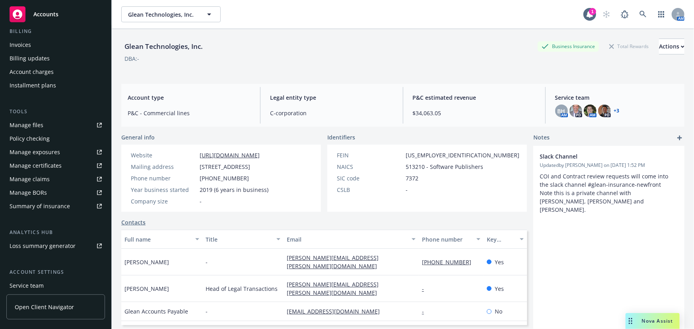
scroll to position [202, 0]
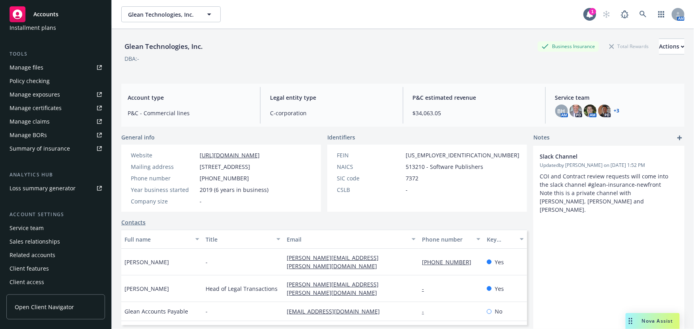
click at [44, 228] on div "Service team" at bounding box center [56, 228] width 92 height 13
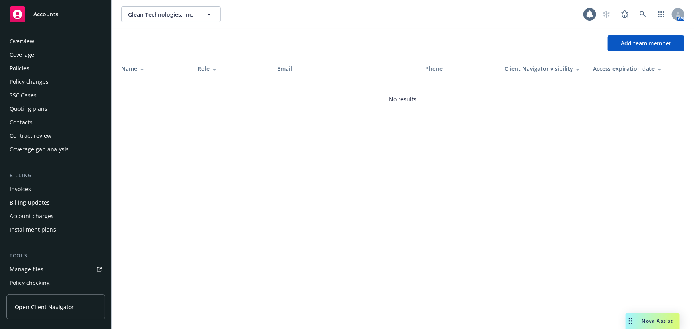
scroll to position [202, 0]
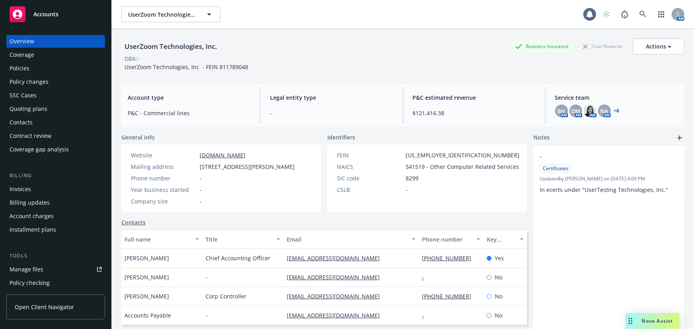
click at [24, 66] on div "Policies" at bounding box center [20, 68] width 20 height 13
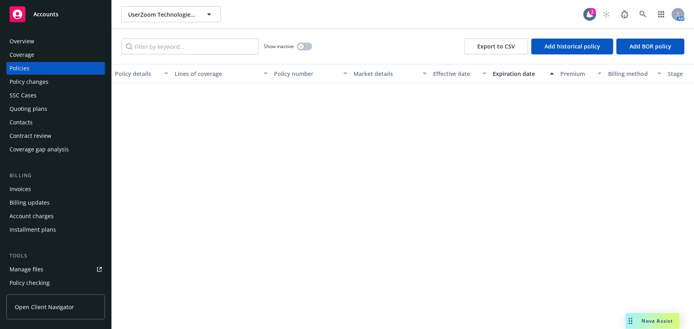
scroll to position [514, 0]
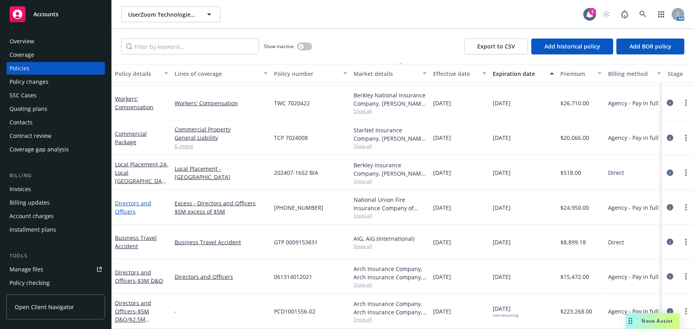
click at [132, 200] on link "Directors and Officers" at bounding box center [133, 208] width 36 height 16
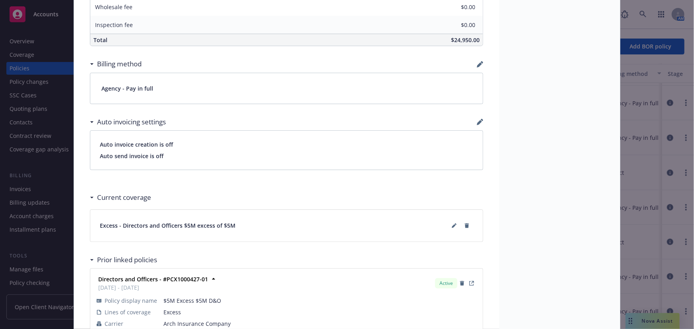
scroll to position [560, 0]
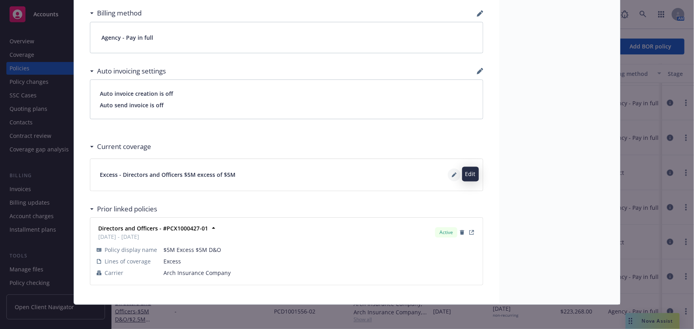
click at [452, 173] on icon at bounding box center [454, 175] width 5 height 5
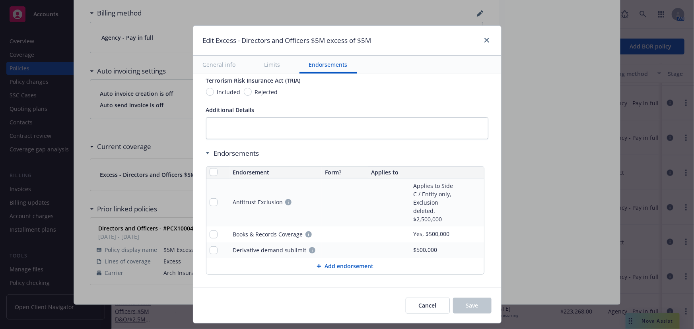
scroll to position [506, 0]
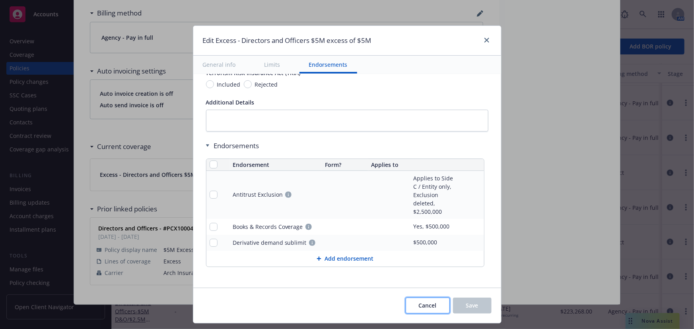
click at [426, 303] on span "Cancel" at bounding box center [428, 306] width 18 height 8
